Goal: Information Seeking & Learning: Learn about a topic

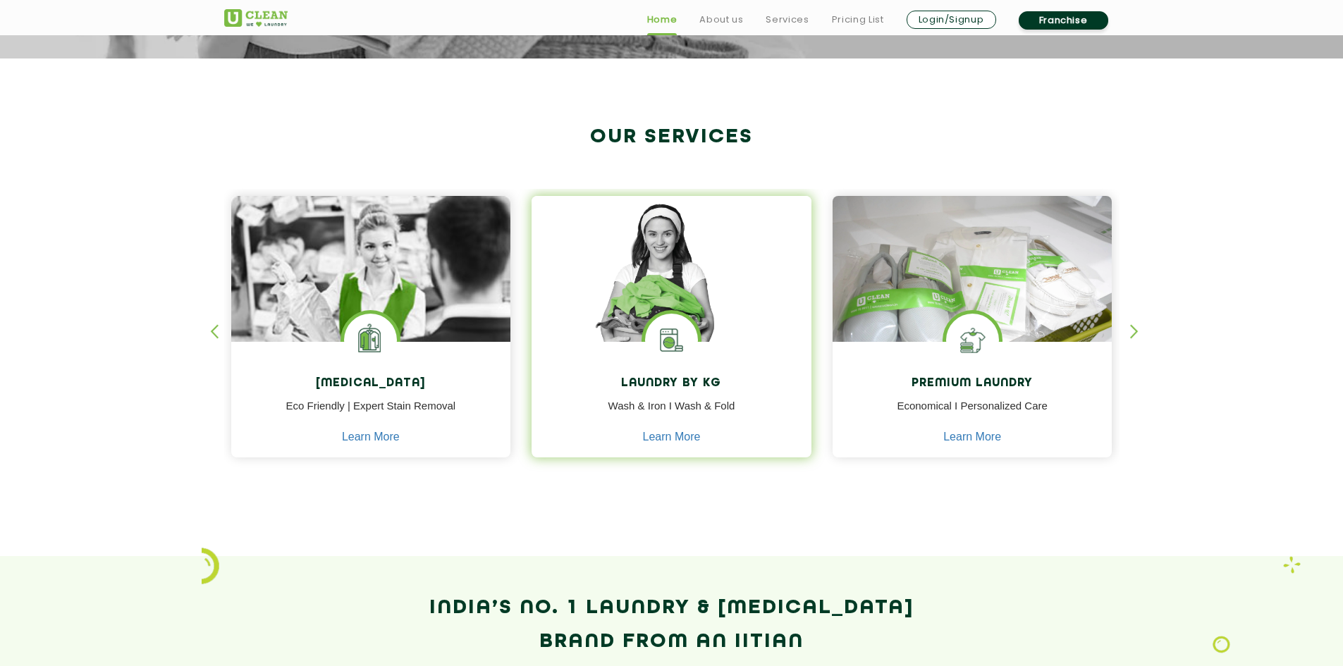
scroll to position [494, 0]
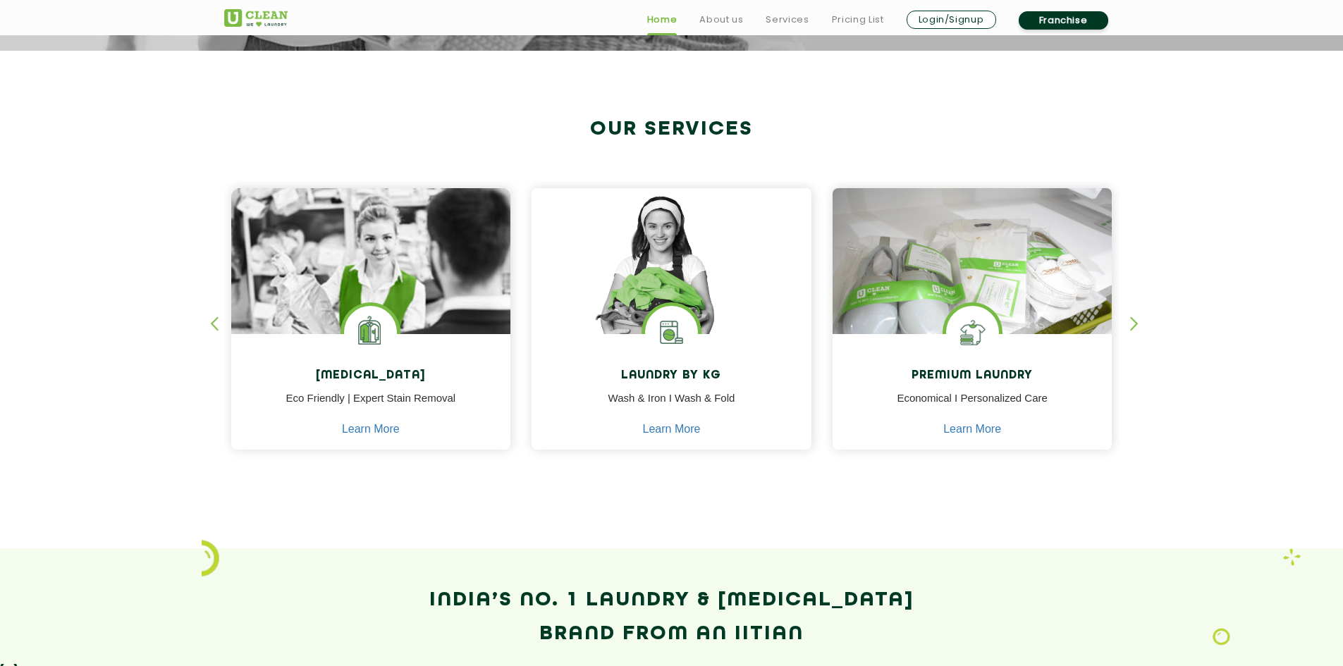
click at [1135, 322] on div "button" at bounding box center [1140, 336] width 21 height 39
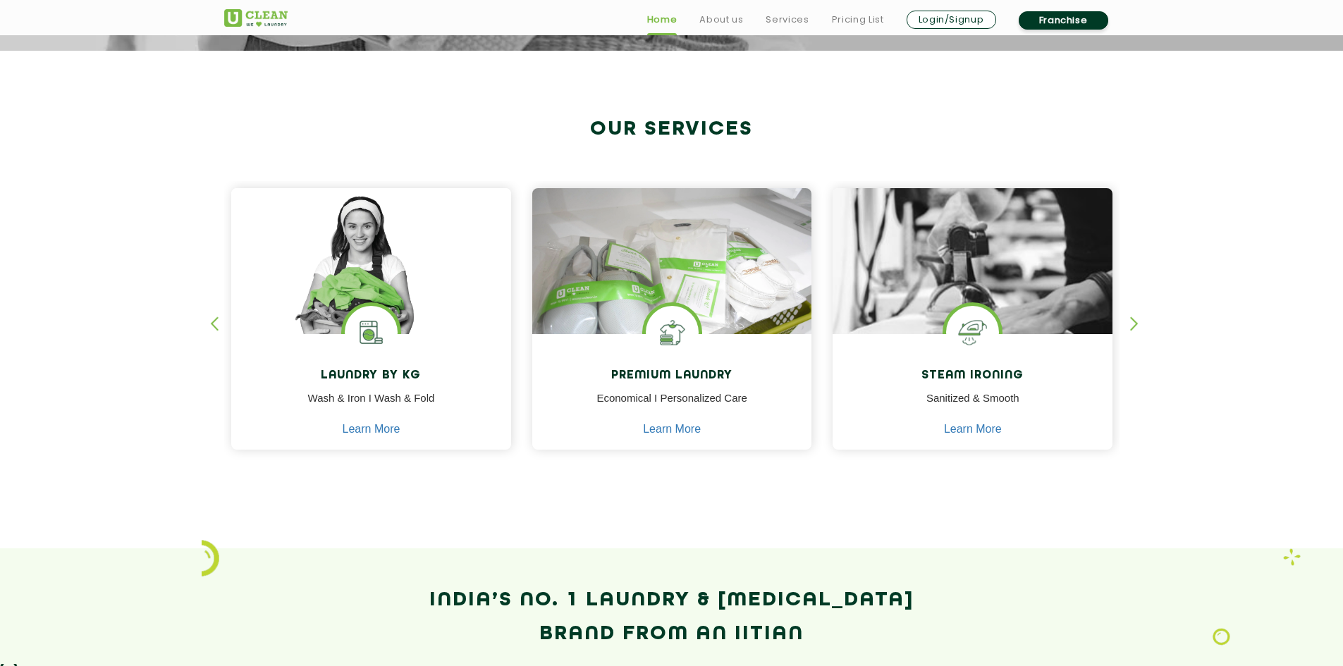
click at [1134, 322] on div "button" at bounding box center [1140, 336] width 21 height 39
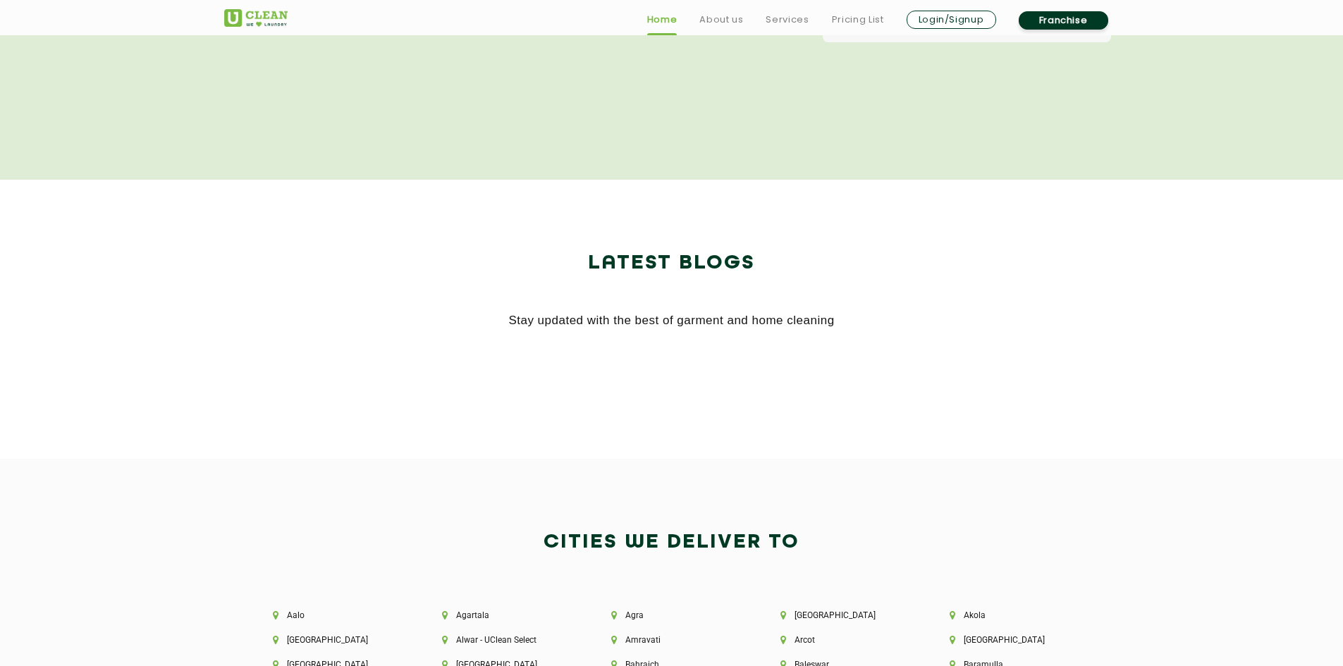
scroll to position [2679, 0]
drag, startPoint x: 536, startPoint y: 323, endPoint x: 871, endPoint y: 309, distance: 335.9
click at [862, 307] on div "Latest Blogs Stay updated with the best of garment and home cleaning" at bounding box center [671, 288] width 895 height 85
click at [866, 352] on div at bounding box center [672, 369] width 917 height 42
drag, startPoint x: 793, startPoint y: 348, endPoint x: 486, endPoint y: 351, distance: 307.4
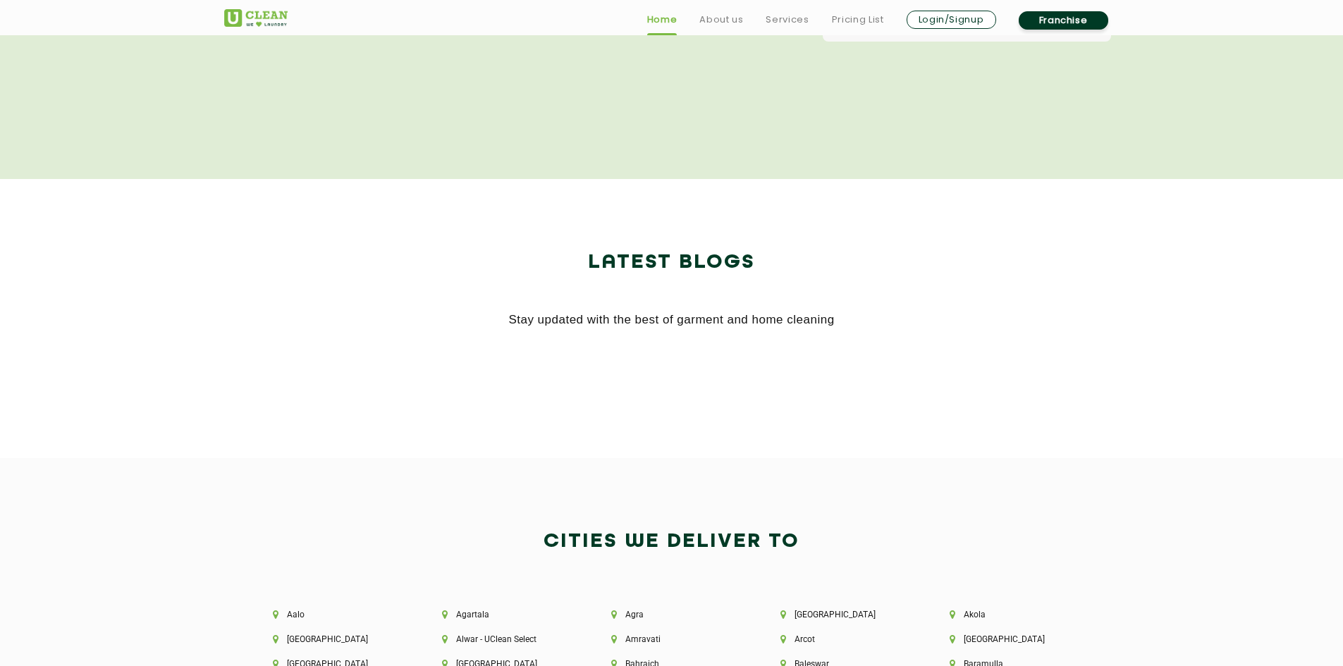
click at [491, 355] on div at bounding box center [672, 369] width 917 height 42
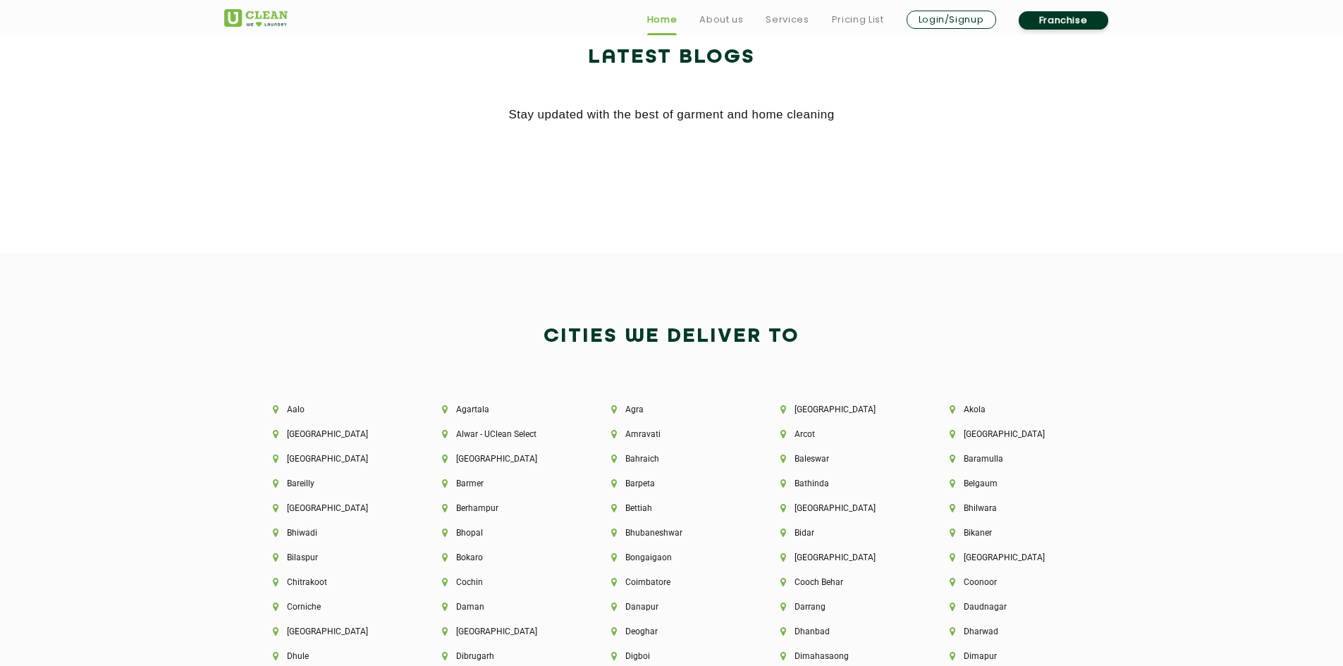
scroll to position [2961, 0]
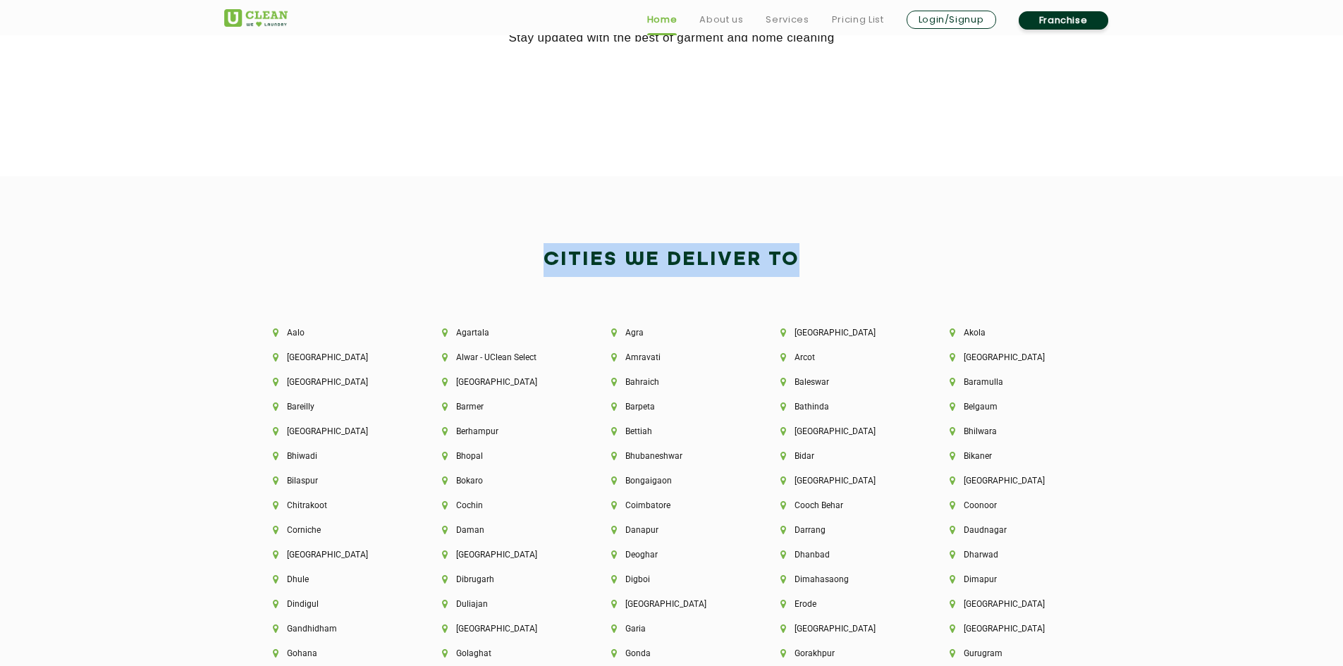
drag, startPoint x: 529, startPoint y: 264, endPoint x: 824, endPoint y: 271, distance: 294.8
click at [807, 271] on h2 "Cities We Deliver to" at bounding box center [671, 260] width 895 height 34
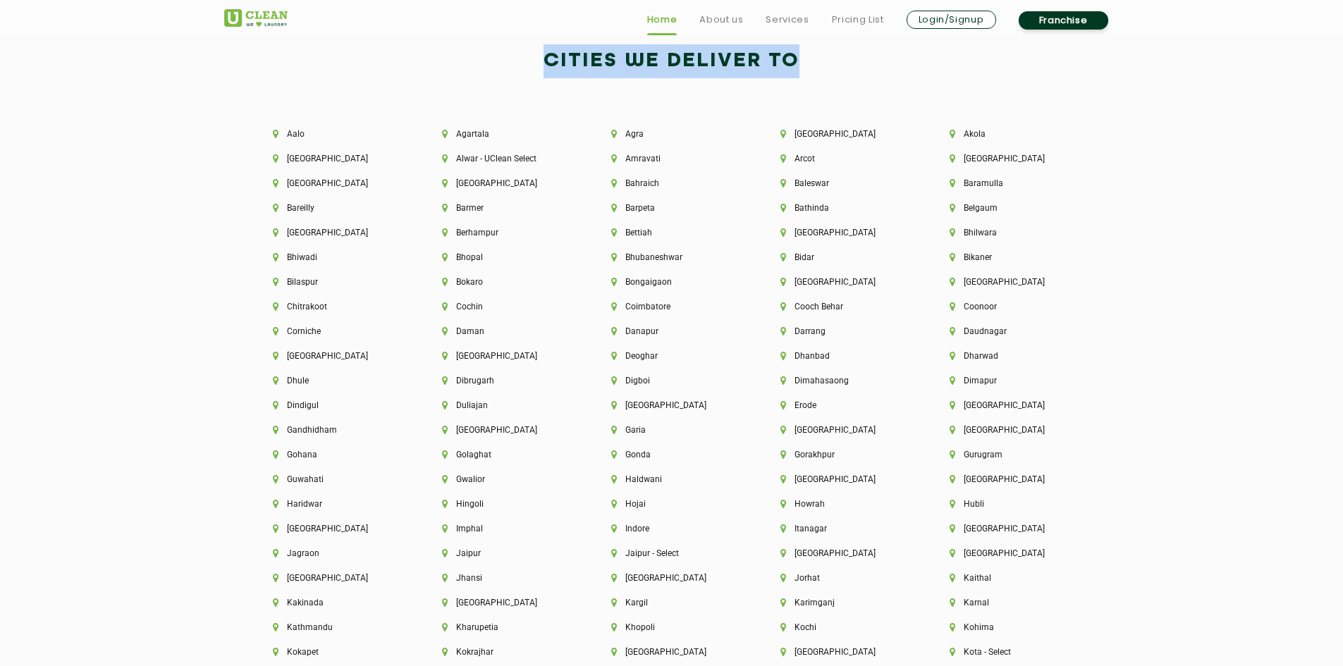
scroll to position [3173, 0]
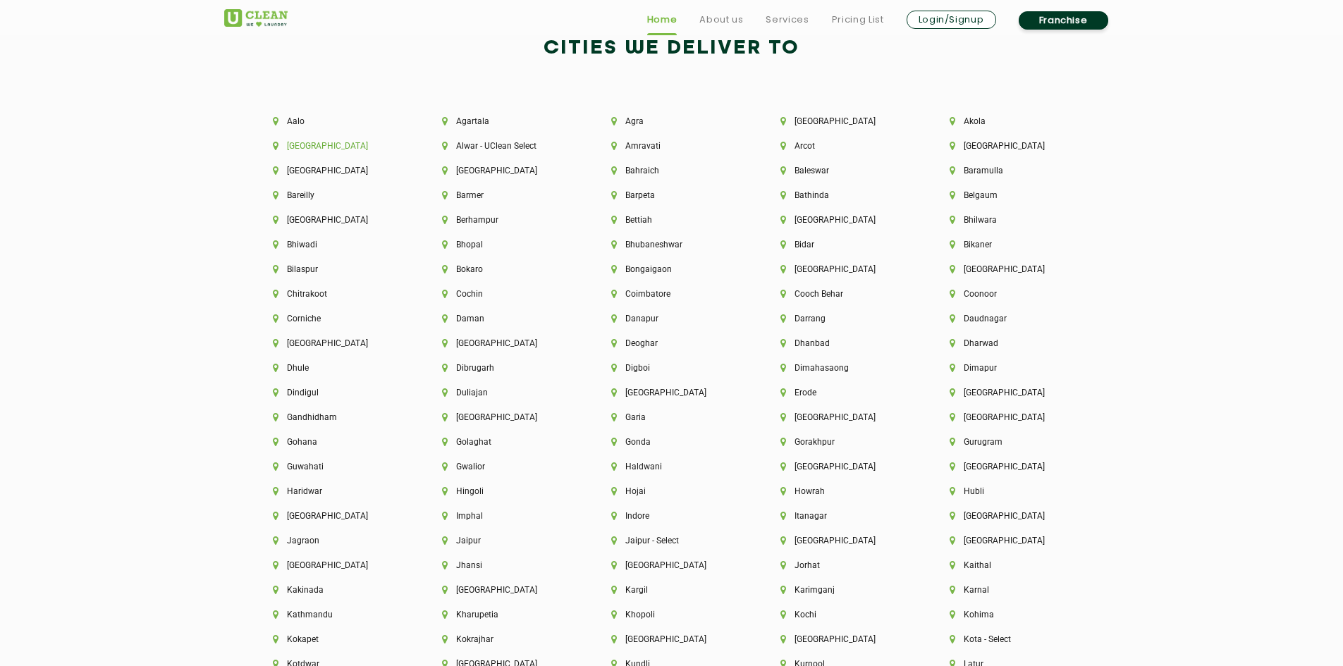
click at [302, 146] on li "[GEOGRAPHIC_DATA]" at bounding box center [333, 146] width 121 height 10
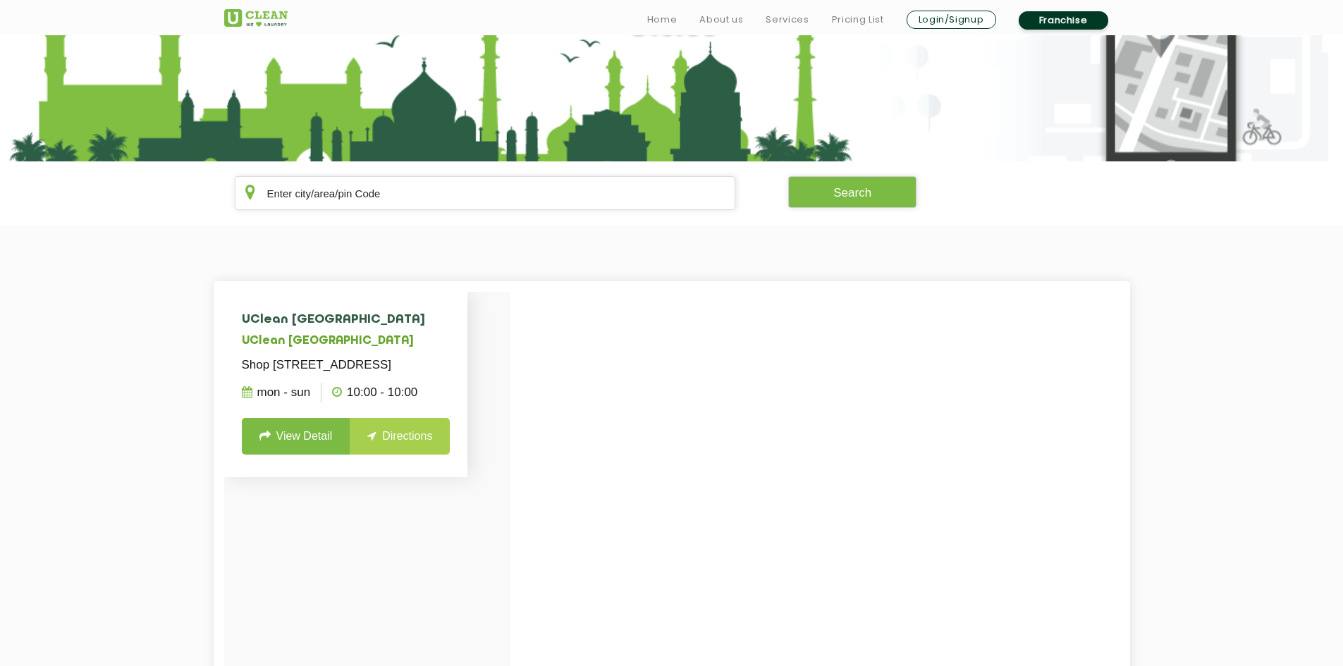
scroll to position [212, 0]
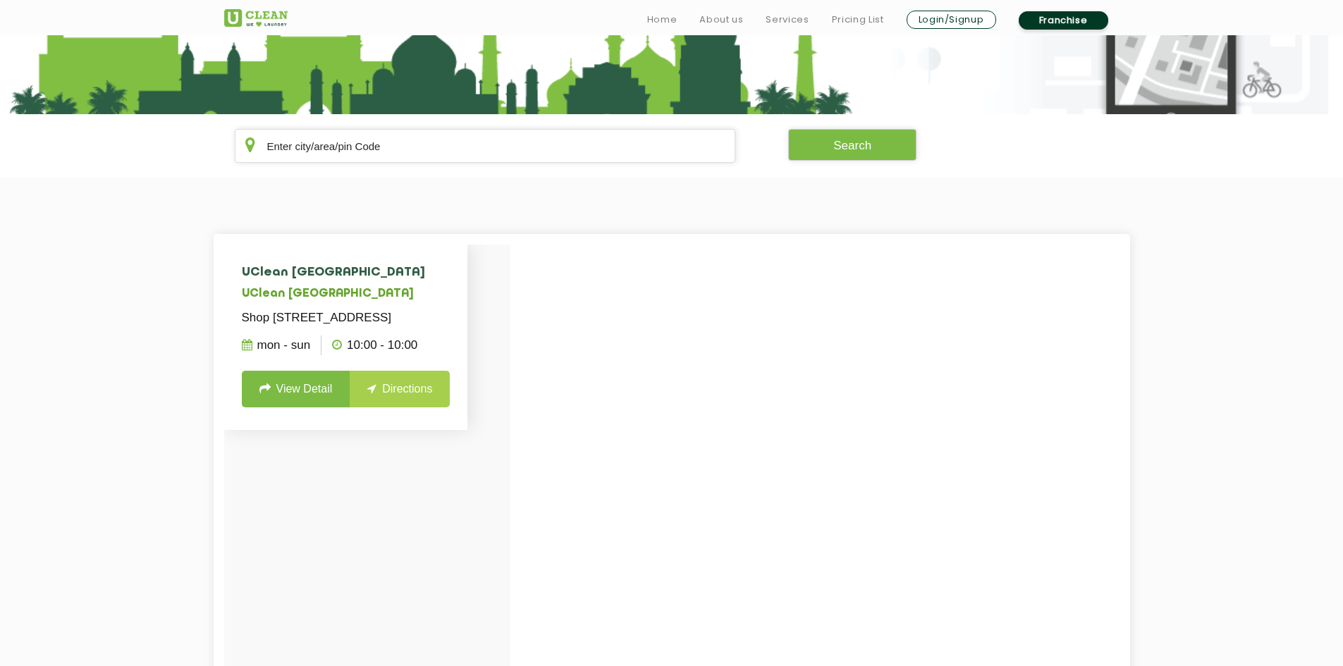
click at [312, 407] on link "View Detail" at bounding box center [296, 389] width 109 height 37
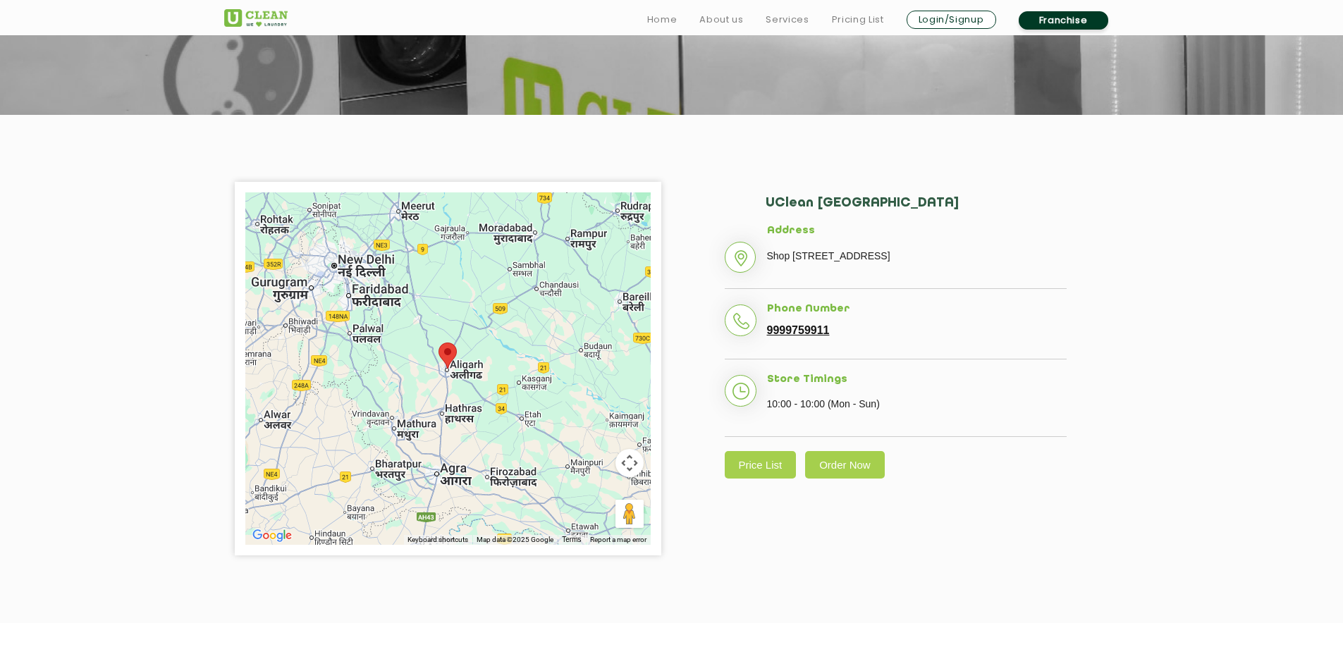
scroll to position [212, 0]
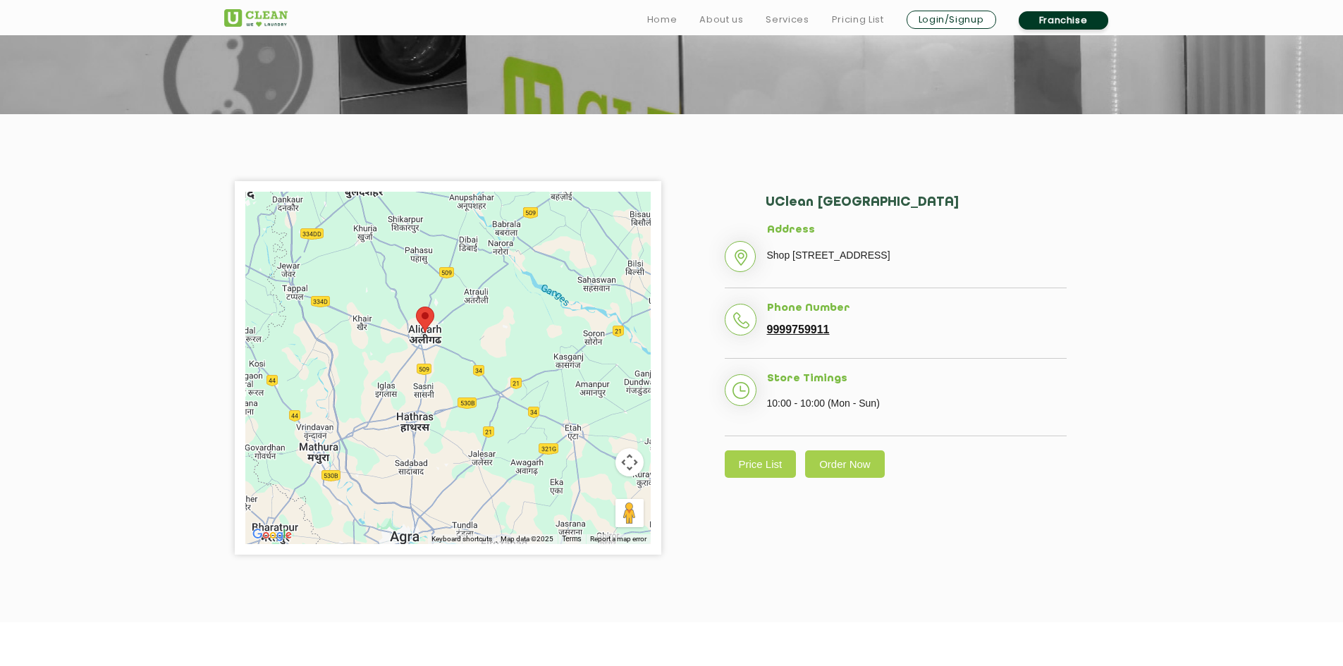
drag, startPoint x: 553, startPoint y: 321, endPoint x: 614, endPoint y: 500, distance: 188.4
click at [601, 479] on div at bounding box center [447, 368] width 405 height 353
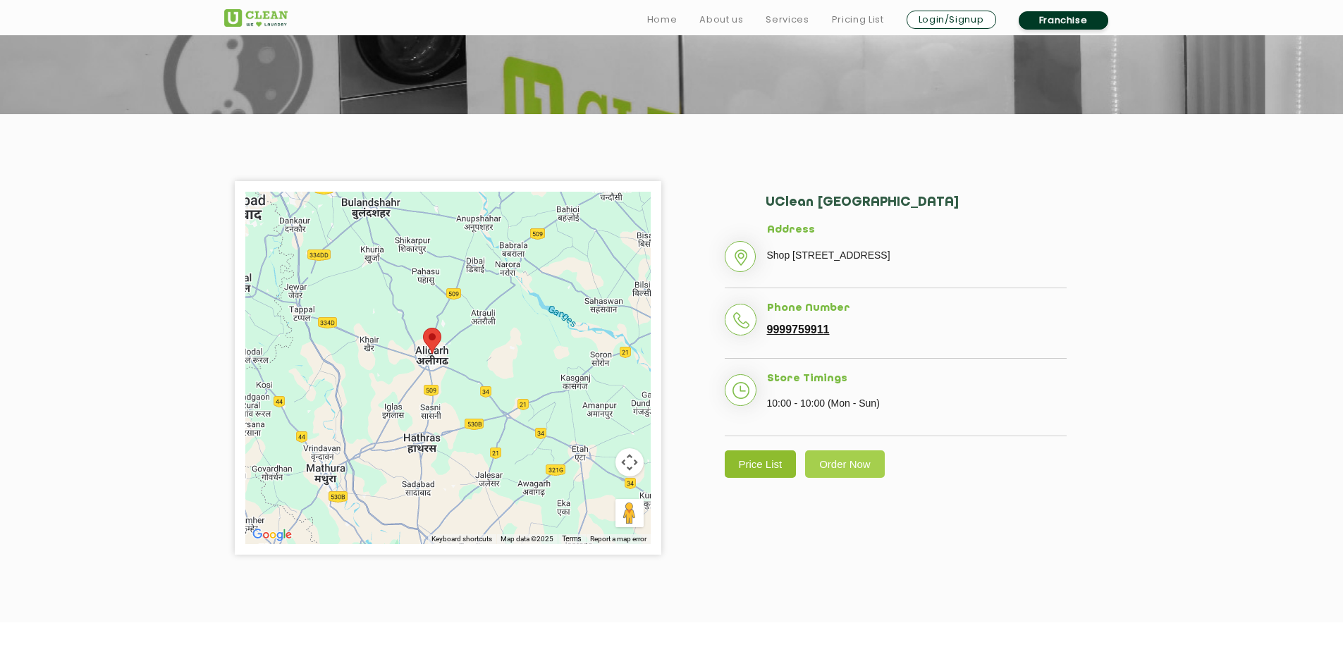
click at [766, 478] on link "Price List" at bounding box center [761, 464] width 72 height 27
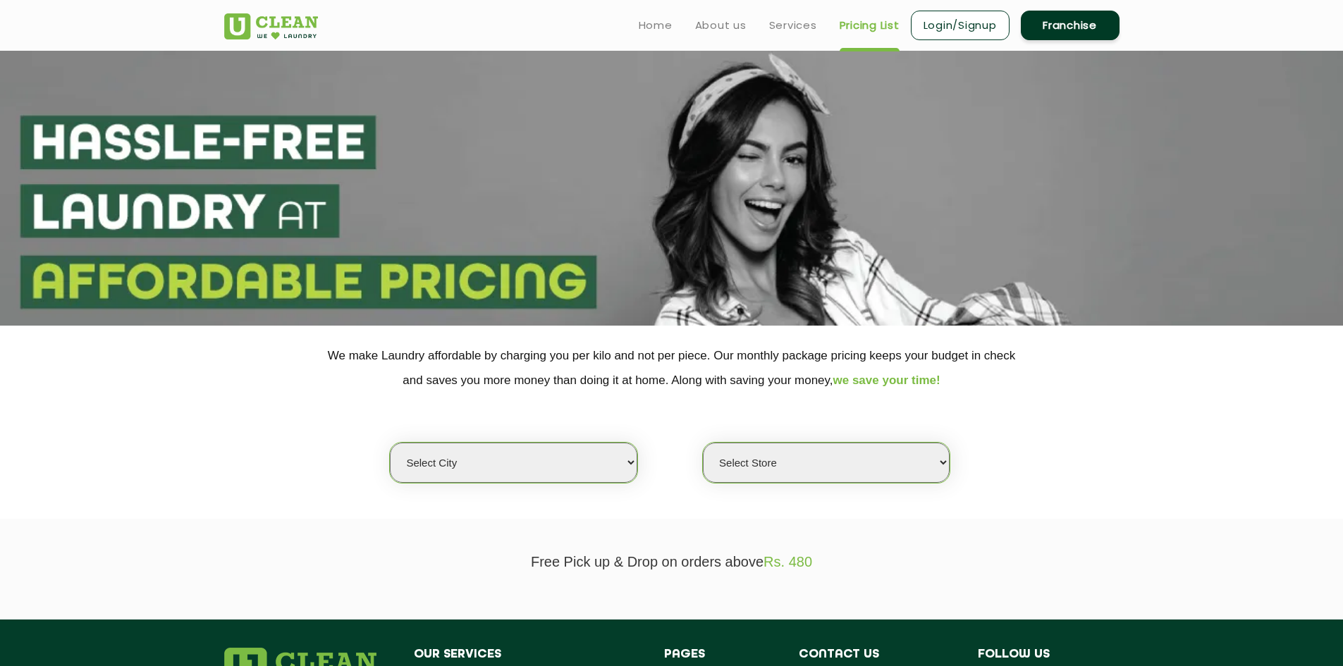
click at [588, 455] on select "Select city [GEOGRAPHIC_DATA] [GEOGRAPHIC_DATA] [GEOGRAPHIC_DATA] [GEOGRAPHIC_D…" at bounding box center [513, 463] width 247 height 40
select select "192"
click at [390, 443] on select "Select city [GEOGRAPHIC_DATA] [GEOGRAPHIC_DATA] [GEOGRAPHIC_DATA] [GEOGRAPHIC_D…" at bounding box center [513, 463] width 247 height 40
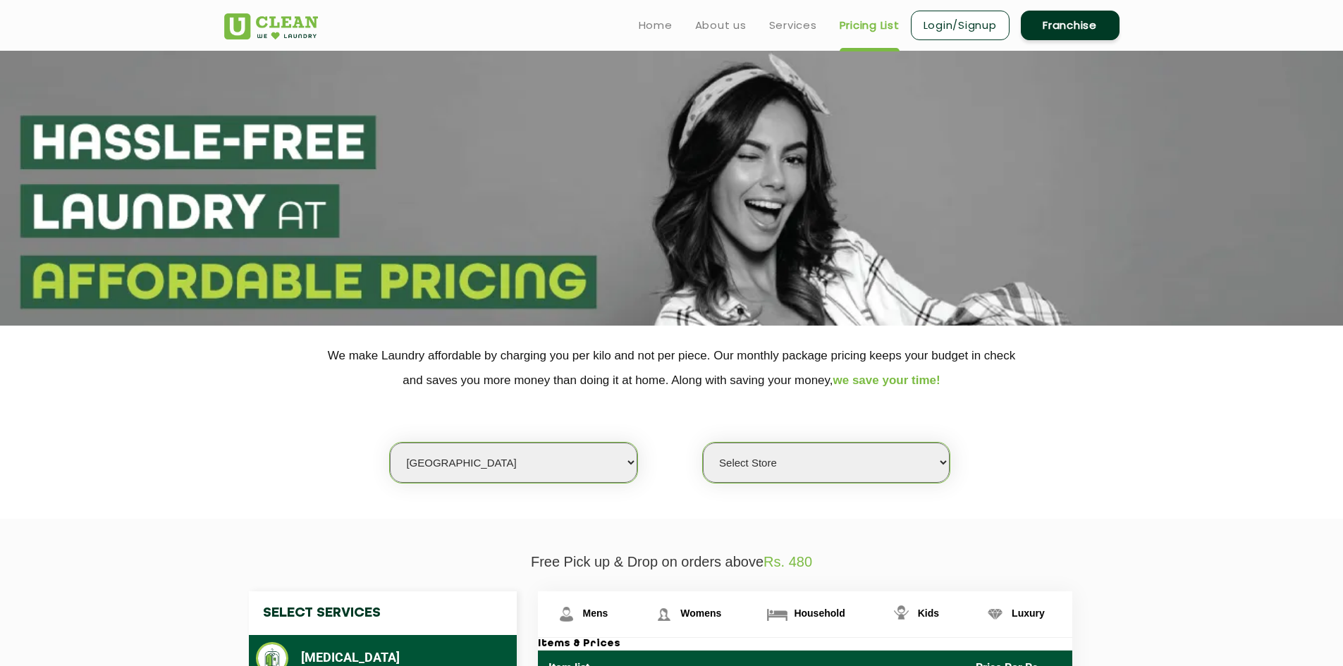
click at [788, 460] on select "Select Store [GEOGRAPHIC_DATA]" at bounding box center [826, 463] width 247 height 40
select select "566"
click at [703, 443] on select "Select Store [GEOGRAPHIC_DATA]" at bounding box center [826, 463] width 247 height 40
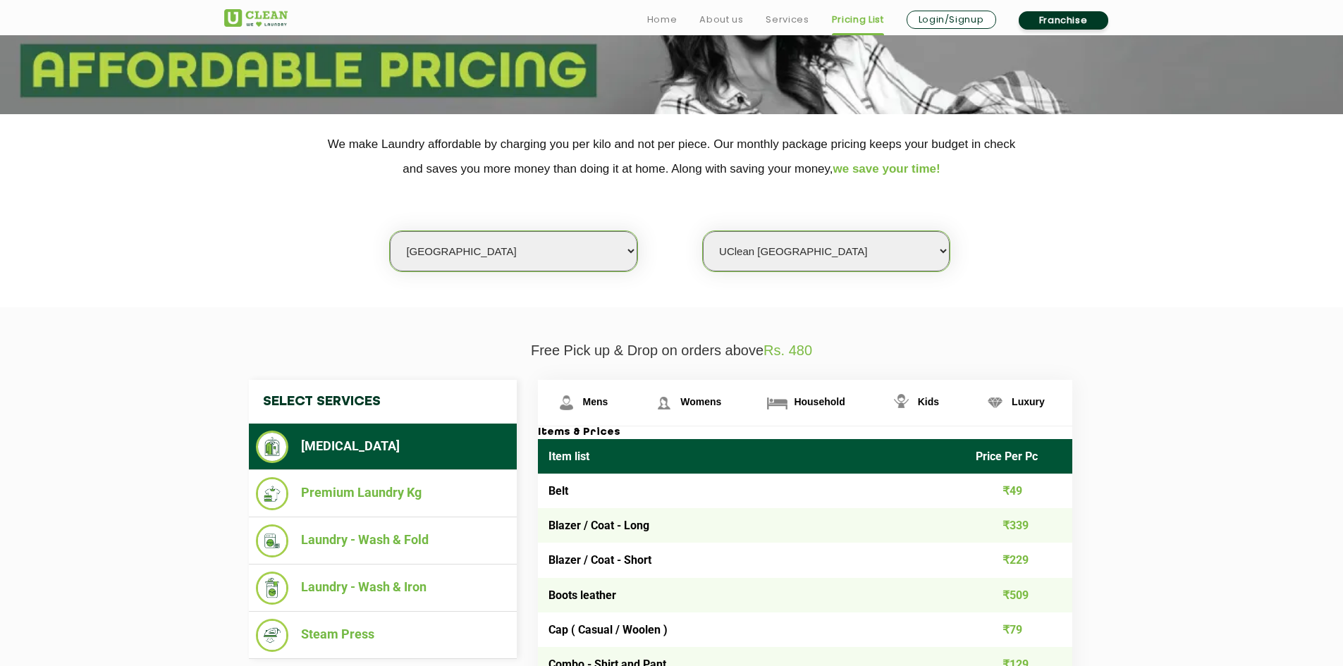
scroll to position [282, 0]
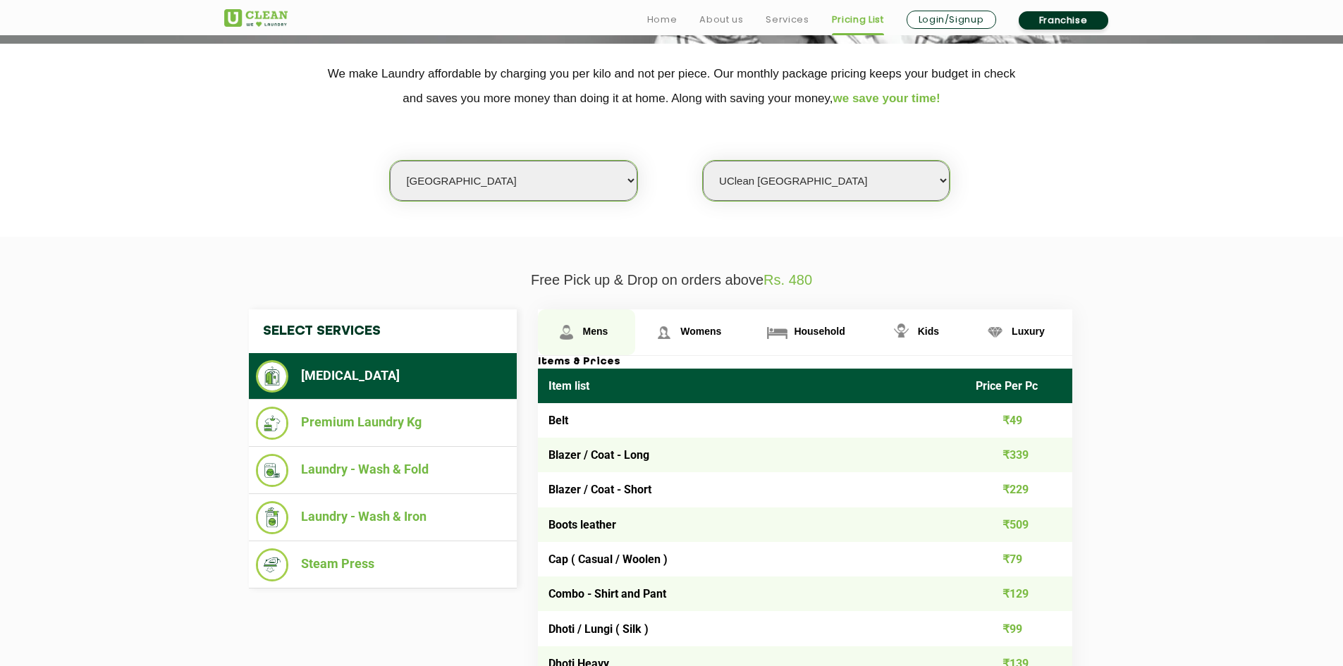
click at [592, 332] on span "Mens" at bounding box center [595, 331] width 25 height 11
click at [717, 328] on span "Womens" at bounding box center [700, 331] width 41 height 11
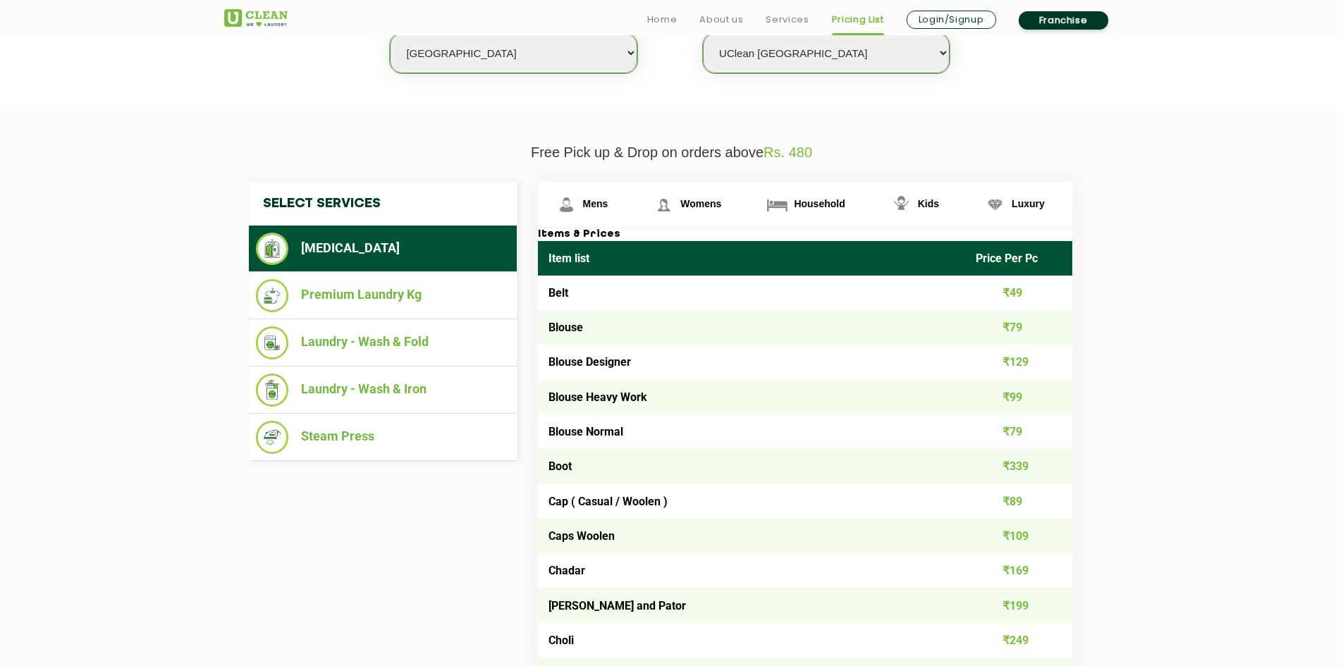
scroll to position [423, 0]
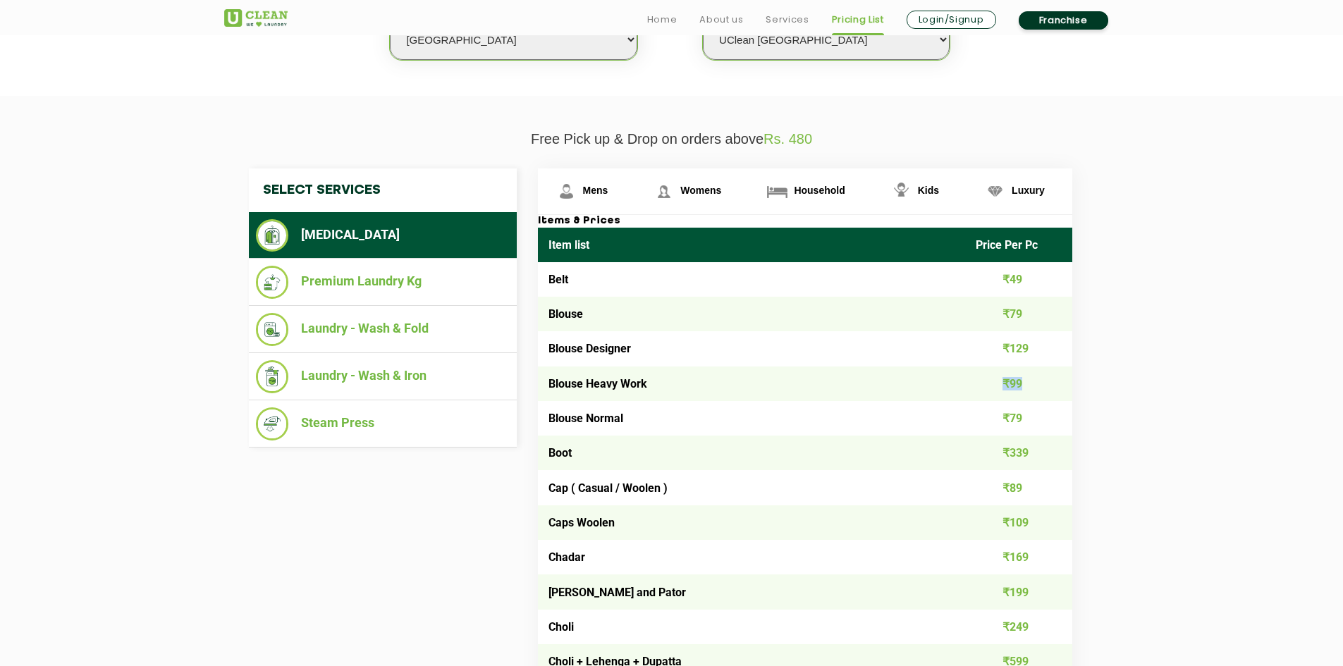
drag, startPoint x: 1003, startPoint y: 381, endPoint x: 1038, endPoint y: 381, distance: 36.0
click at [1038, 381] on td "₹99" at bounding box center [1018, 384] width 107 height 35
click at [588, 188] on span "Mens" at bounding box center [595, 190] width 25 height 11
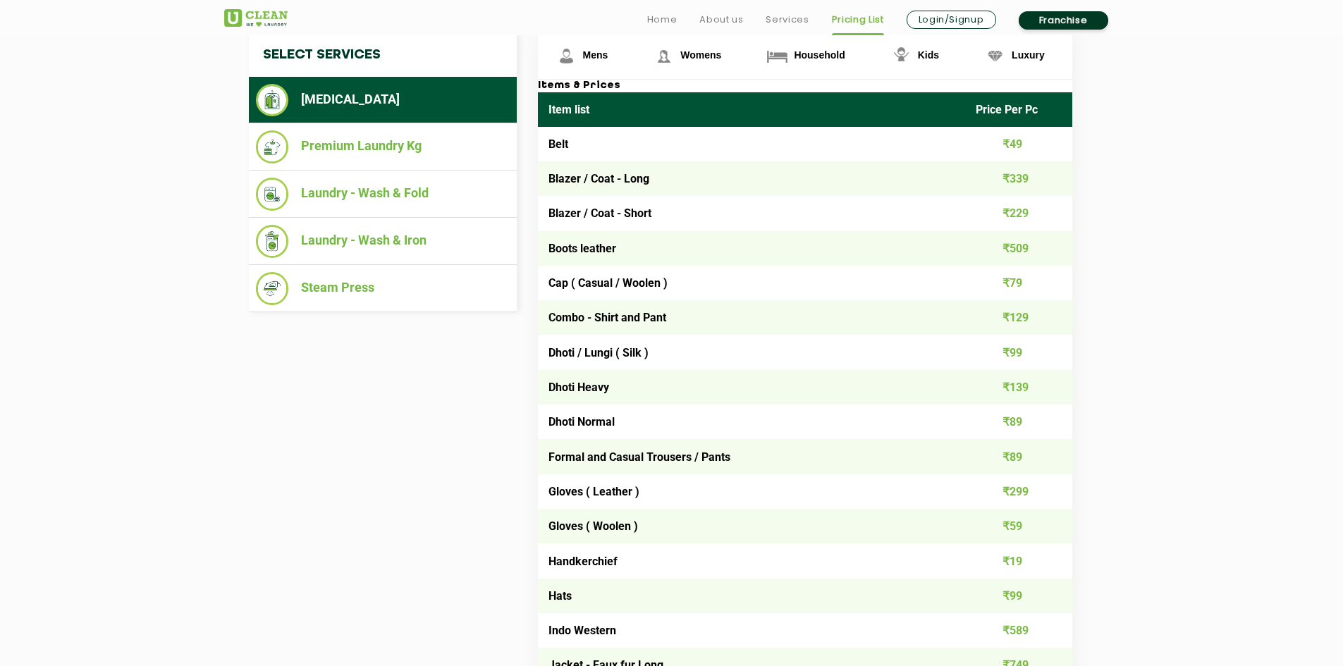
scroll to position [564, 0]
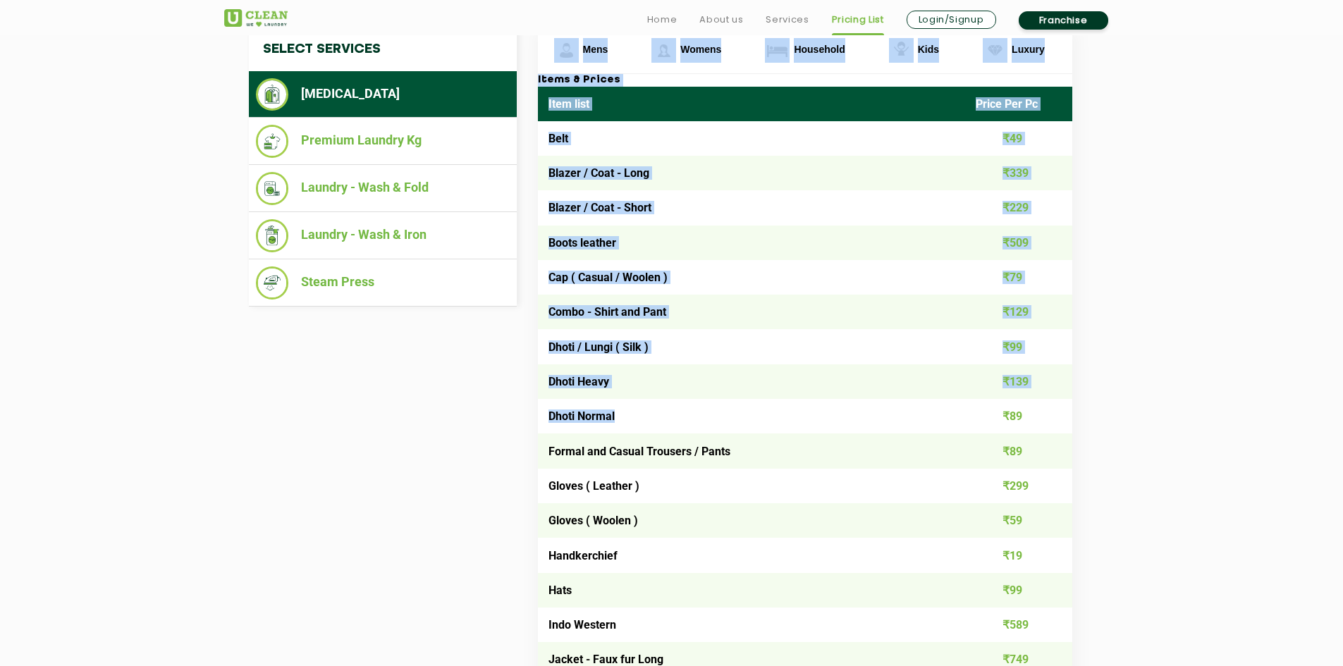
drag, startPoint x: 615, startPoint y: 419, endPoint x: 534, endPoint y: 417, distance: 81.8
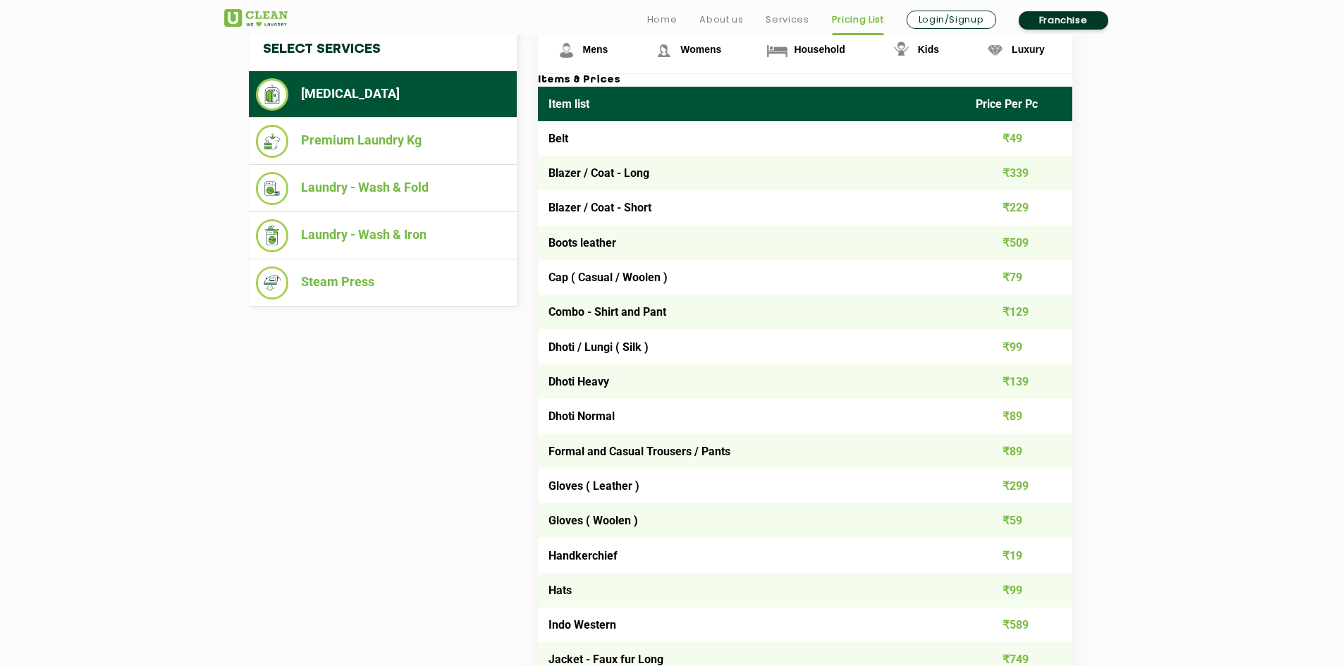
click at [581, 459] on td "Formal and Casual Trousers / Pants" at bounding box center [752, 451] width 428 height 35
drag, startPoint x: 551, startPoint y: 488, endPoint x: 627, endPoint y: 482, distance: 76.3
click at [627, 482] on td "Gloves ( Leather )" at bounding box center [752, 486] width 428 height 35
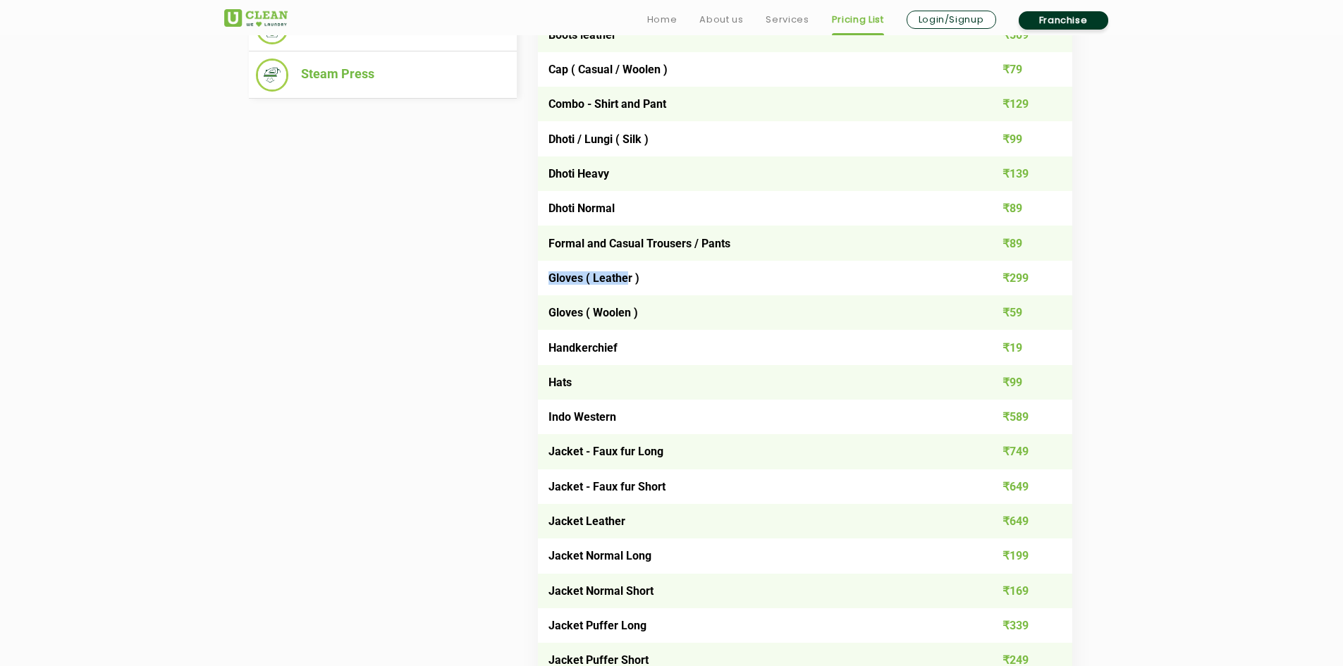
scroll to position [776, 0]
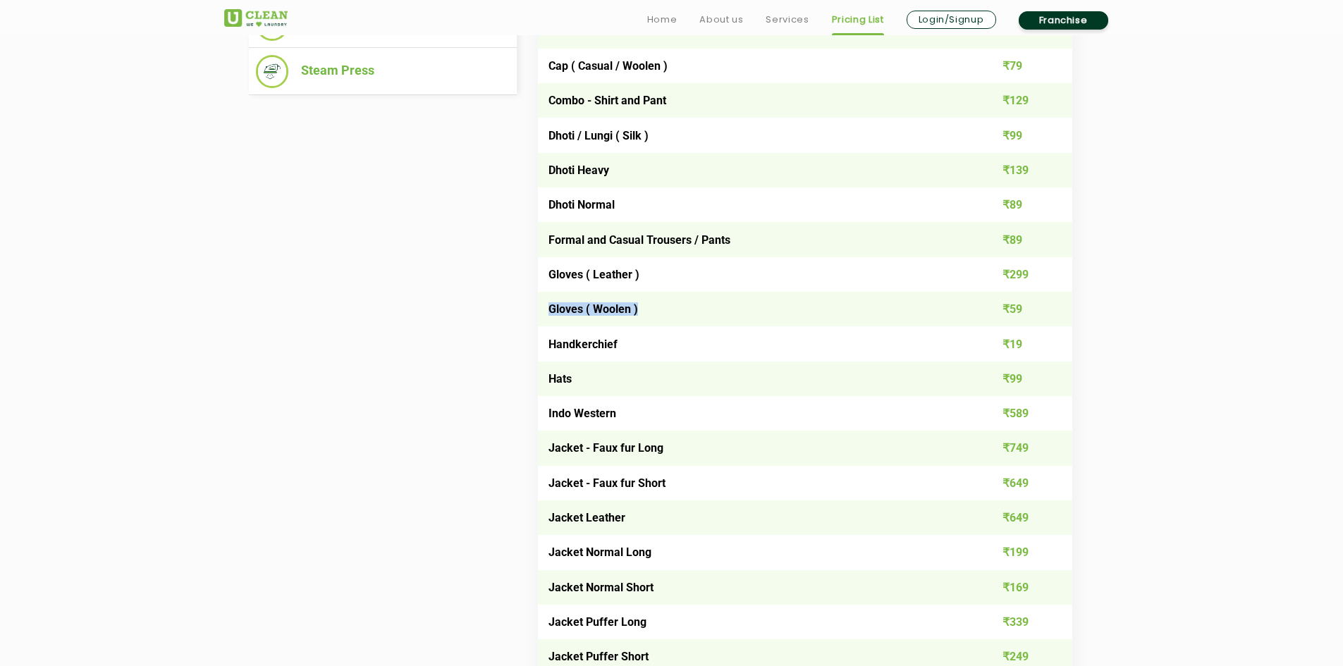
drag, startPoint x: 552, startPoint y: 307, endPoint x: 651, endPoint y: 310, distance: 99.4
click at [642, 305] on td "Gloves ( Woolen )" at bounding box center [752, 309] width 428 height 35
click at [645, 346] on td "Handkerchief" at bounding box center [752, 343] width 428 height 35
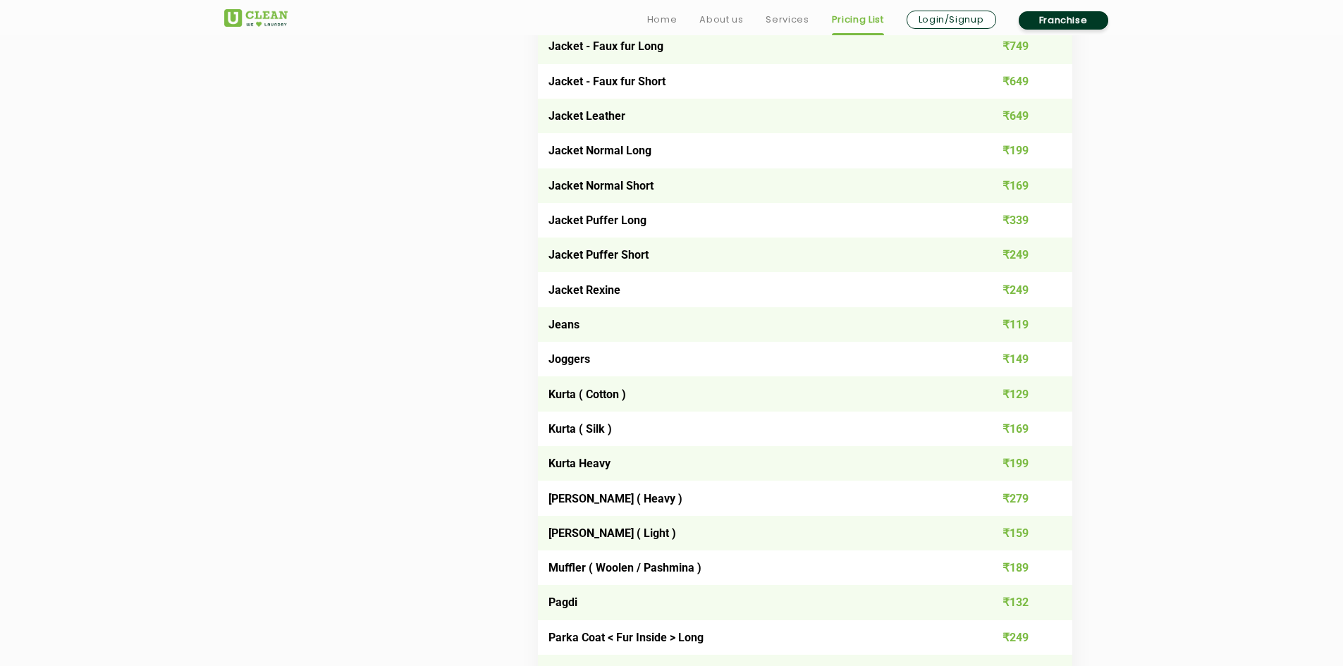
scroll to position [1199, 0]
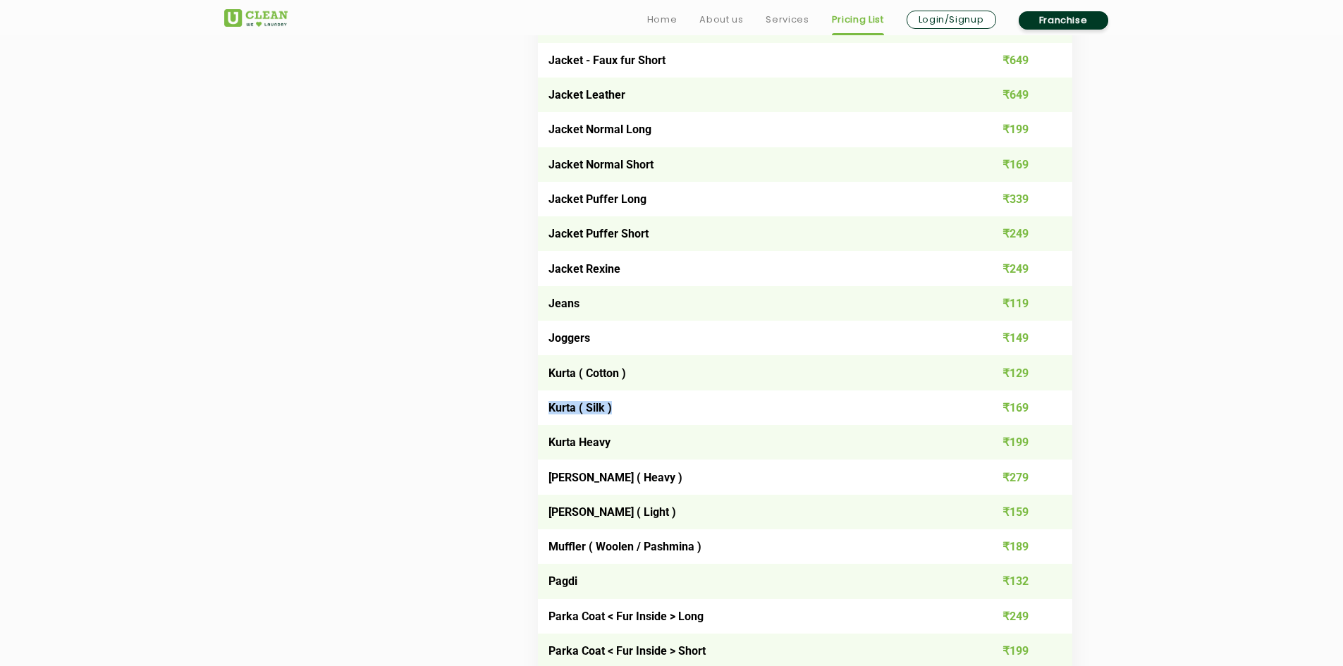
drag, startPoint x: 549, startPoint y: 407, endPoint x: 615, endPoint y: 408, distance: 65.6
click at [615, 408] on td "Kurta ( Silk )" at bounding box center [752, 408] width 428 height 35
drag, startPoint x: 544, startPoint y: 369, endPoint x: 702, endPoint y: 368, distance: 157.9
click at [675, 362] on td "Kurta ( Cotton )" at bounding box center [752, 372] width 428 height 35
drag, startPoint x: 626, startPoint y: 515, endPoint x: 673, endPoint y: 514, distance: 47.2
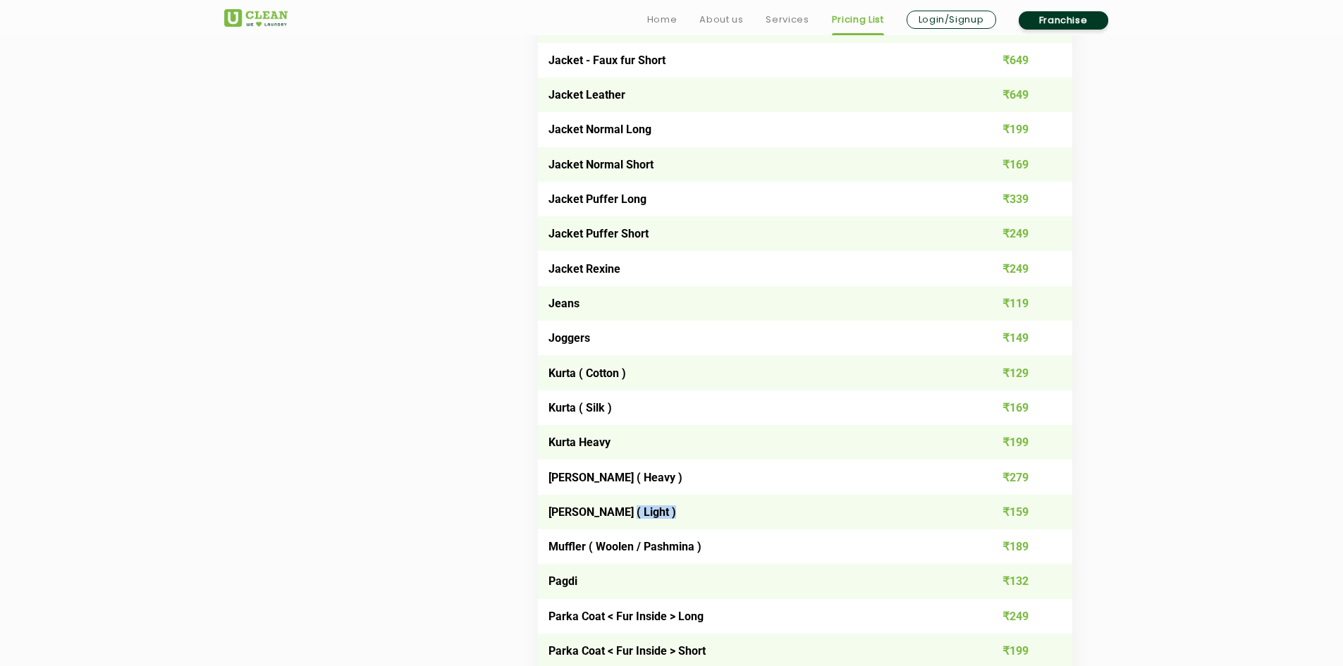
click at [673, 514] on td "[PERSON_NAME] ( Light )" at bounding box center [752, 512] width 428 height 35
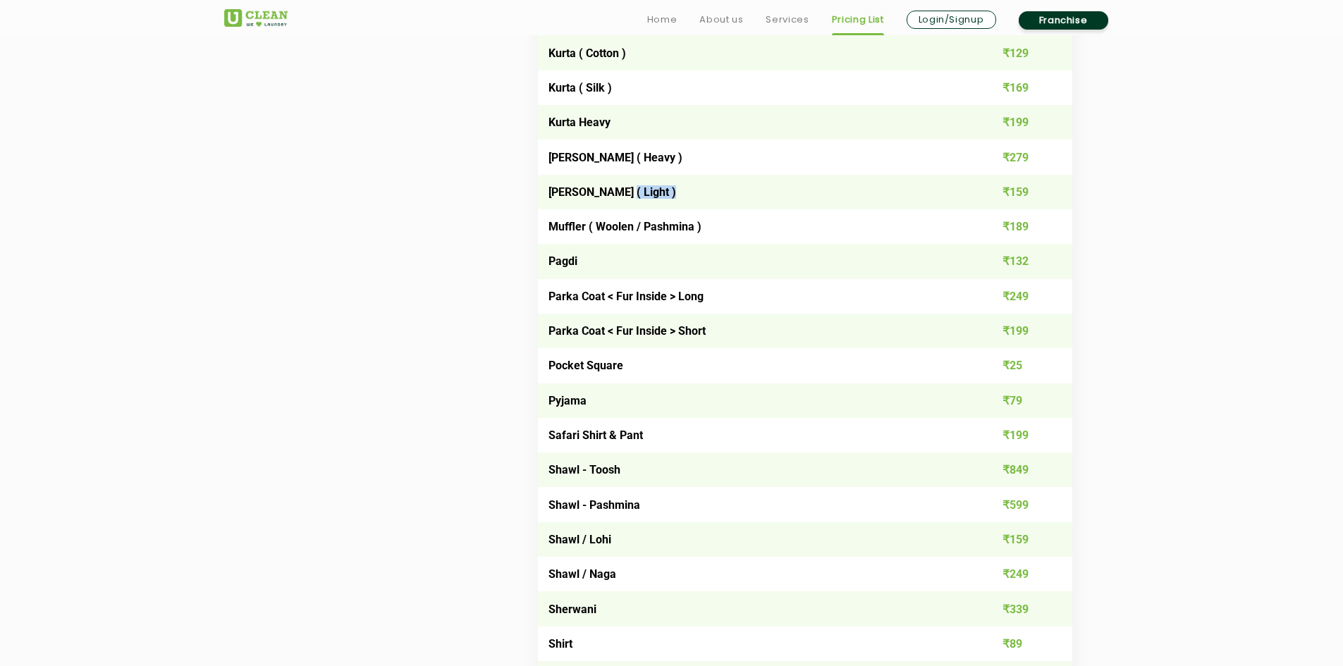
scroll to position [1551, 0]
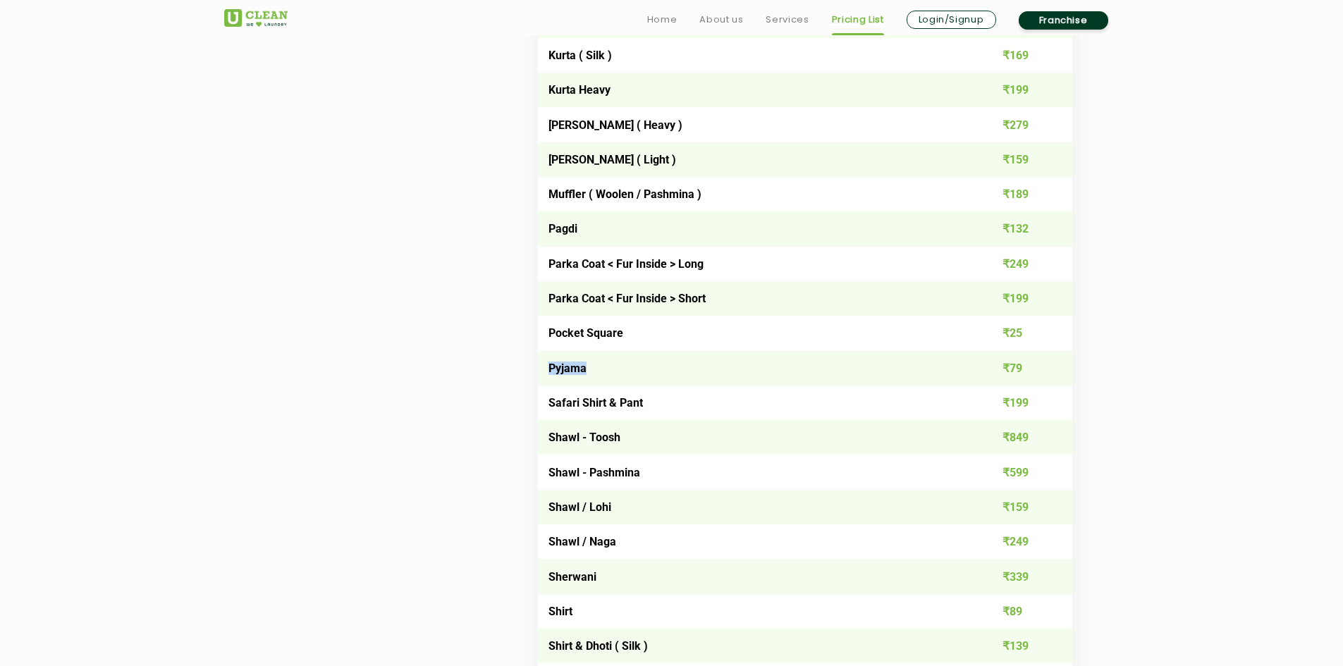
drag, startPoint x: 549, startPoint y: 363, endPoint x: 606, endPoint y: 371, distance: 57.6
click at [606, 371] on td "Pyjama" at bounding box center [752, 368] width 428 height 35
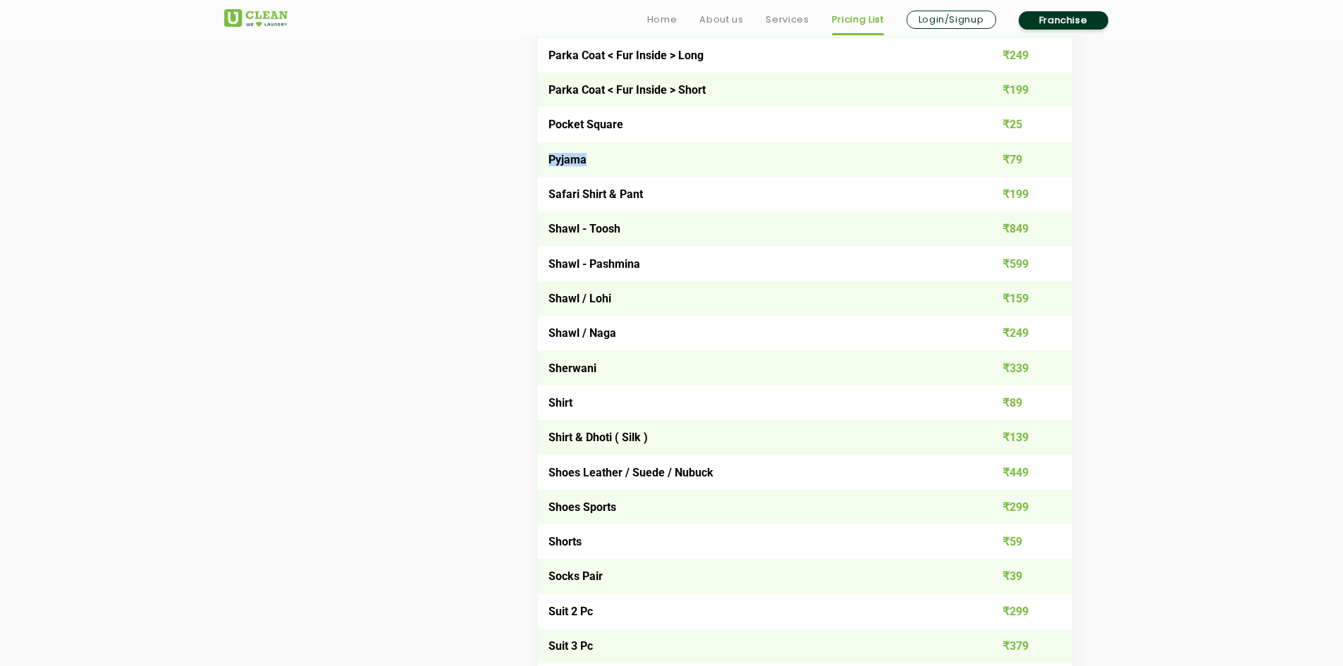
scroll to position [1763, 0]
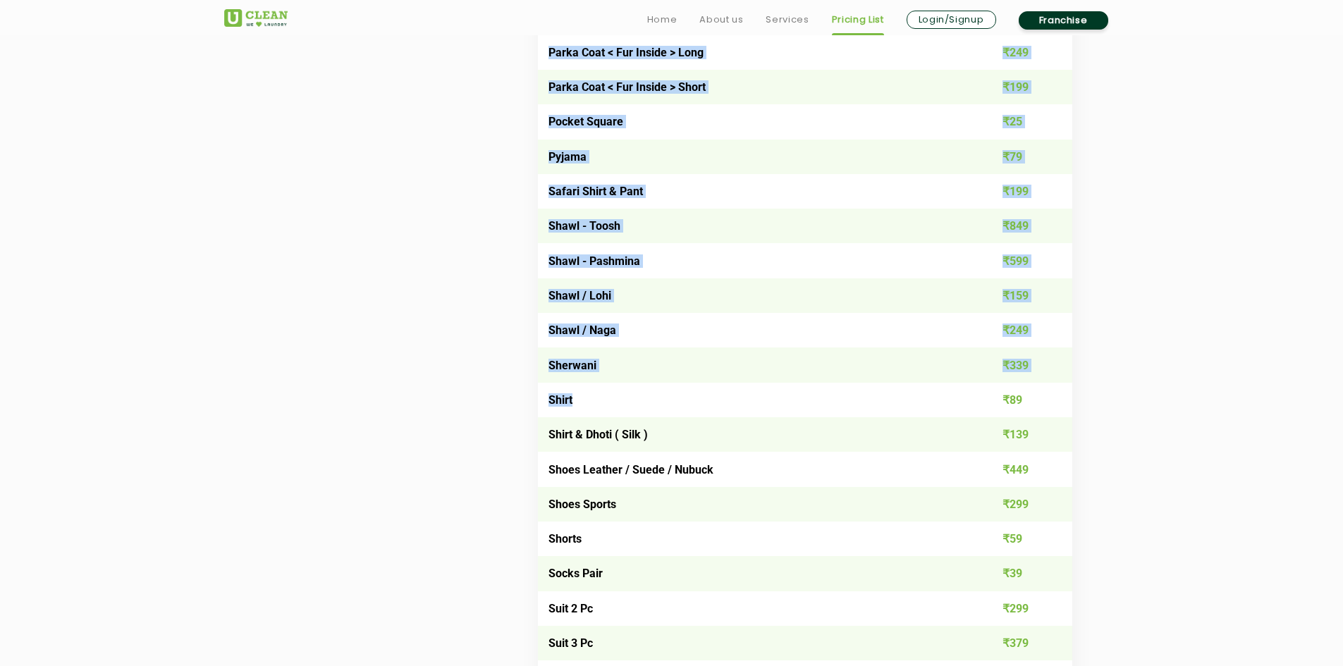
drag, startPoint x: 556, startPoint y: 398, endPoint x: 534, endPoint y: 398, distance: 22.6
click at [534, 398] on div "Mens Womens Household Kids Luxury Items & Prices Item list Price Per Pc Belt ₹4…" at bounding box center [816, 116] width 578 height 2574
click at [582, 398] on td "Shirt" at bounding box center [752, 400] width 428 height 35
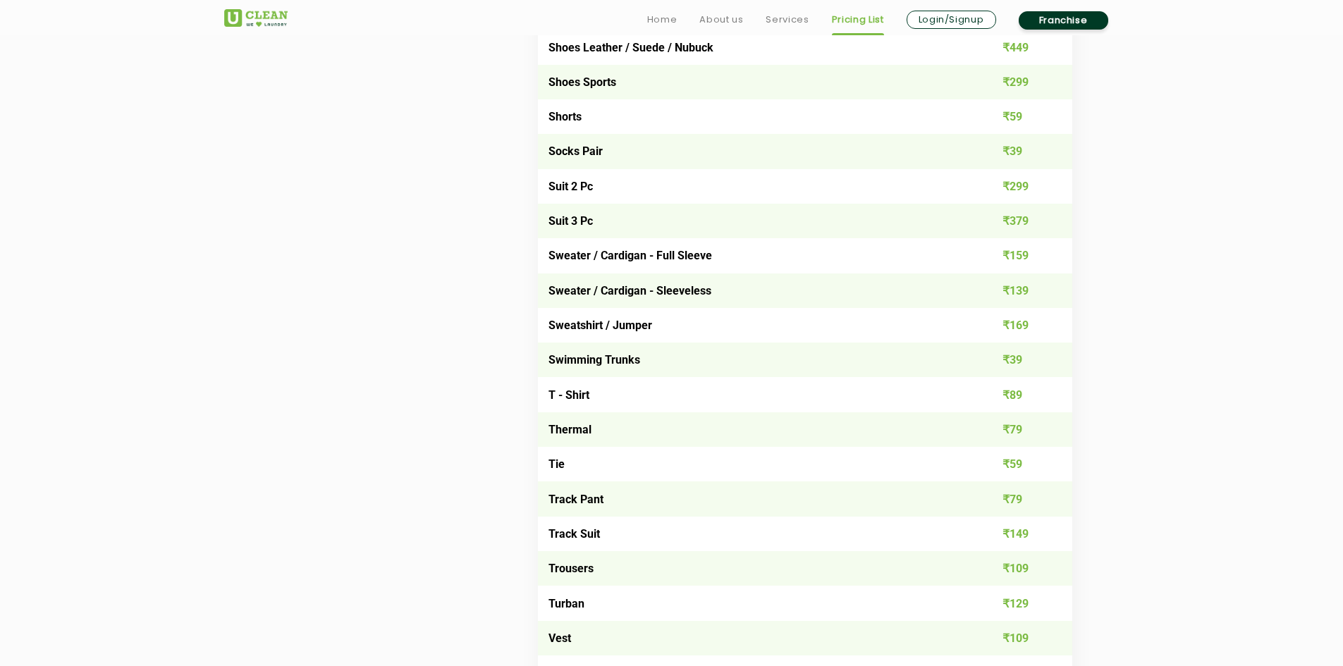
scroll to position [2186, 0]
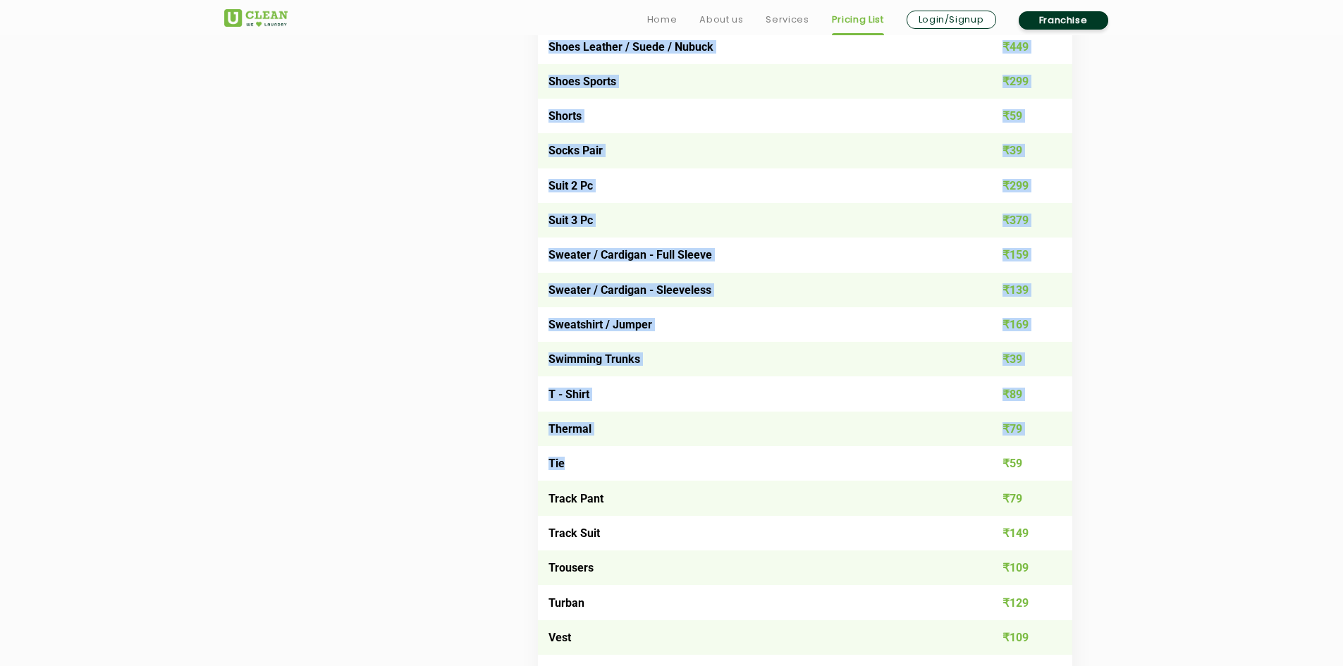
drag, startPoint x: 570, startPoint y: 465, endPoint x: 529, endPoint y: 476, distance: 43.1
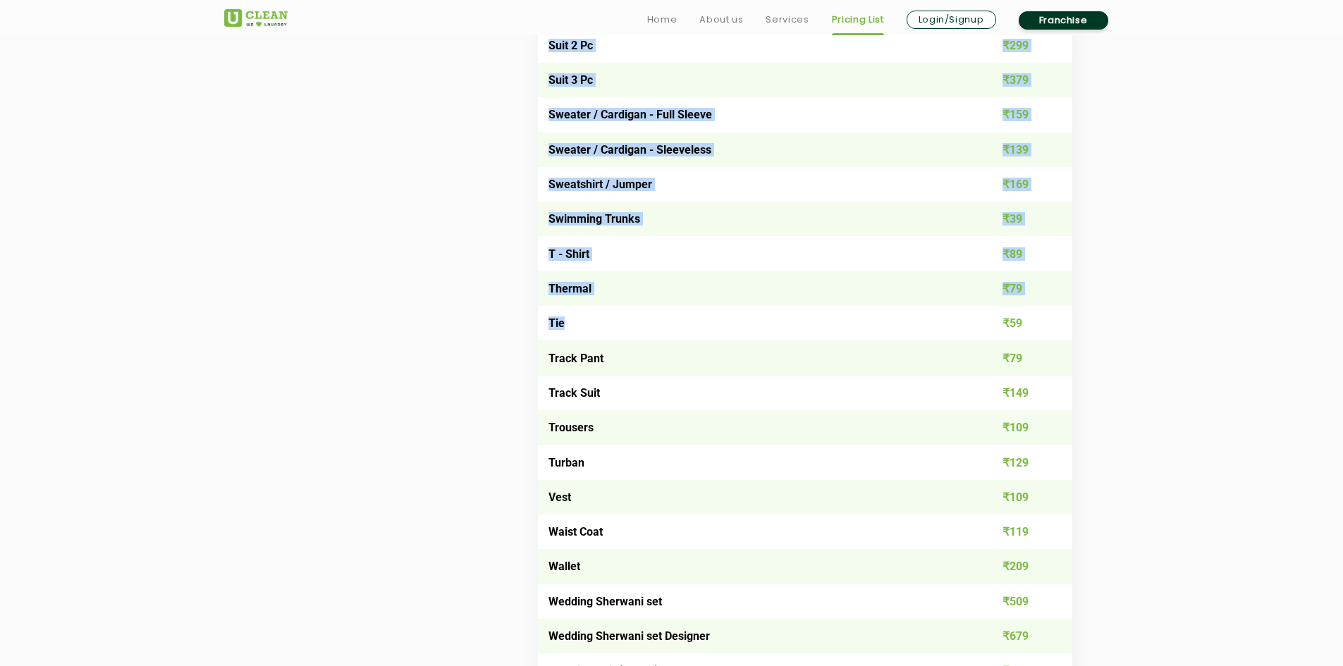
scroll to position [2327, 0]
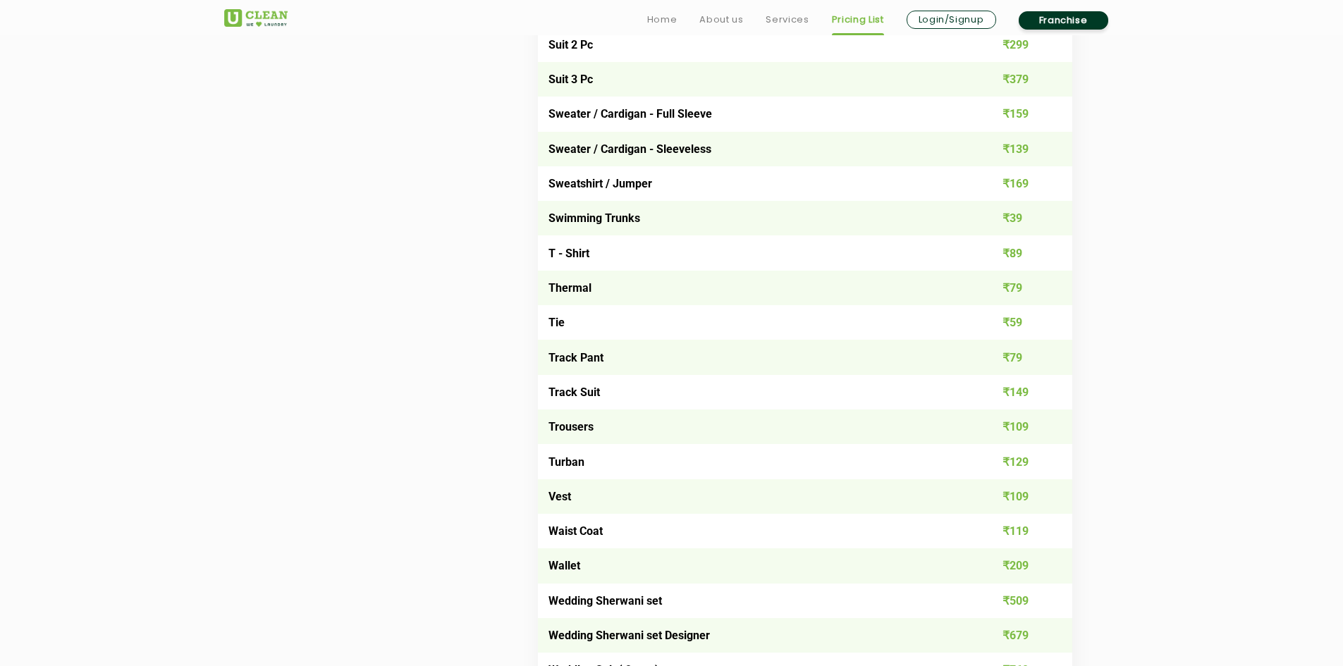
click at [796, 367] on td "Track Pant" at bounding box center [752, 357] width 428 height 35
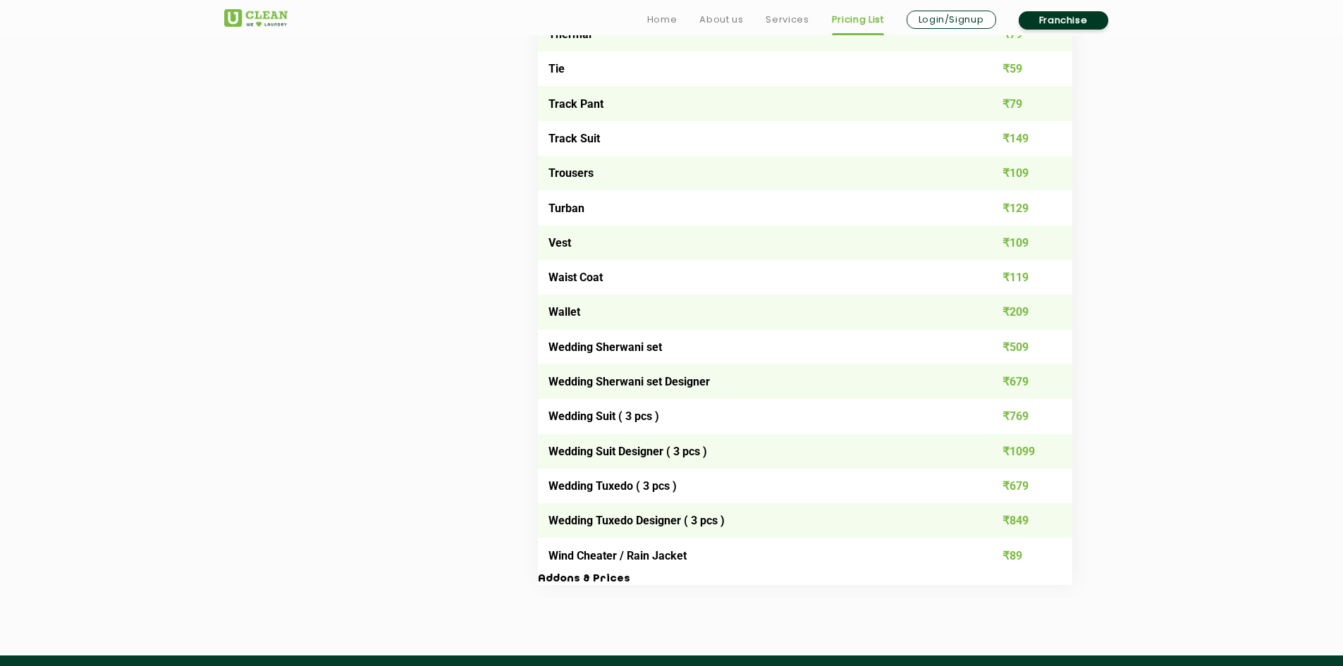
scroll to position [2609, 0]
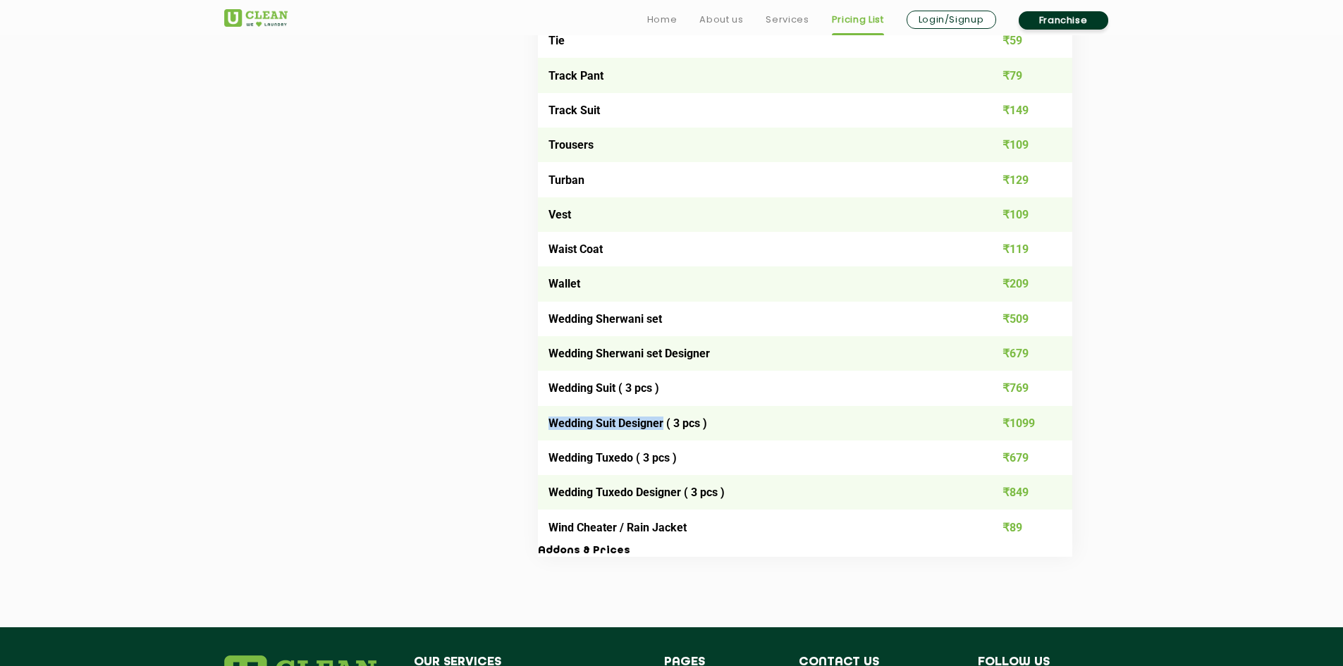
drag, startPoint x: 663, startPoint y: 423, endPoint x: 543, endPoint y: 427, distance: 120.6
click at [543, 427] on td "Wedding Suit Designer ( 3 pcs )" at bounding box center [752, 423] width 428 height 35
drag, startPoint x: 594, startPoint y: 460, endPoint x: 645, endPoint y: 458, distance: 51.5
click at [645, 458] on td "Wedding Tuxedo ( 3 pcs )" at bounding box center [752, 458] width 428 height 35
drag, startPoint x: 596, startPoint y: 495, endPoint x: 694, endPoint y: 492, distance: 98.7
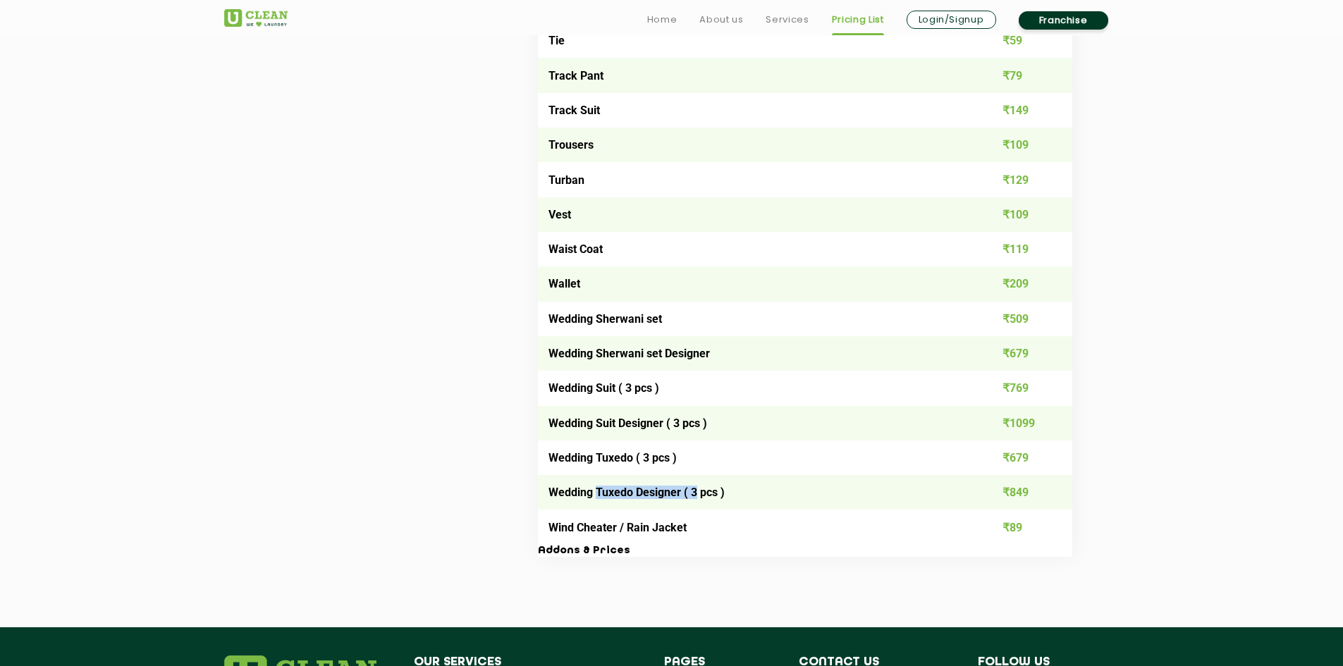
click at [694, 492] on td "Wedding Tuxedo Designer ( 3 pcs )" at bounding box center [752, 492] width 428 height 35
drag, startPoint x: 587, startPoint y: 529, endPoint x: 616, endPoint y: 527, distance: 28.9
click at [616, 527] on td "Wind Cheater / Rain Jacket" at bounding box center [752, 527] width 428 height 35
drag, startPoint x: 630, startPoint y: 527, endPoint x: 688, endPoint y: 526, distance: 58.5
click at [688, 526] on td "Wind Cheater / Rain Jacket" at bounding box center [752, 527] width 428 height 35
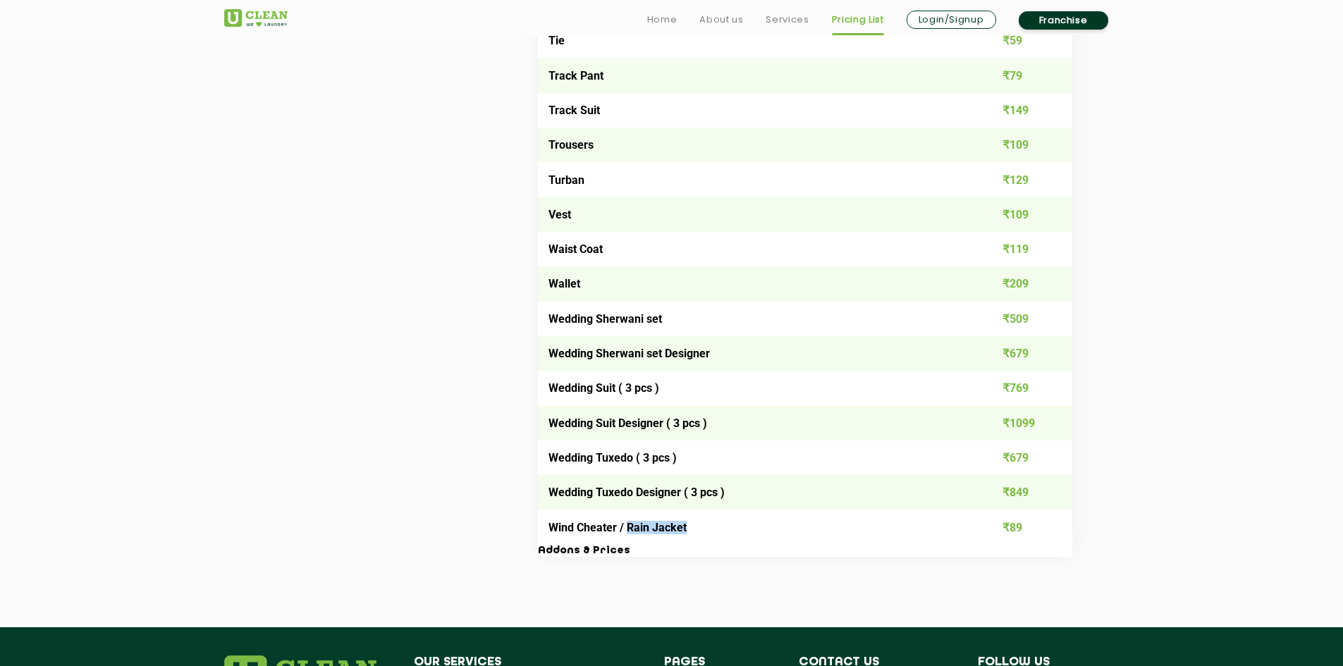
click at [699, 529] on td "Wind Cheater / Rain Jacket" at bounding box center [752, 527] width 428 height 35
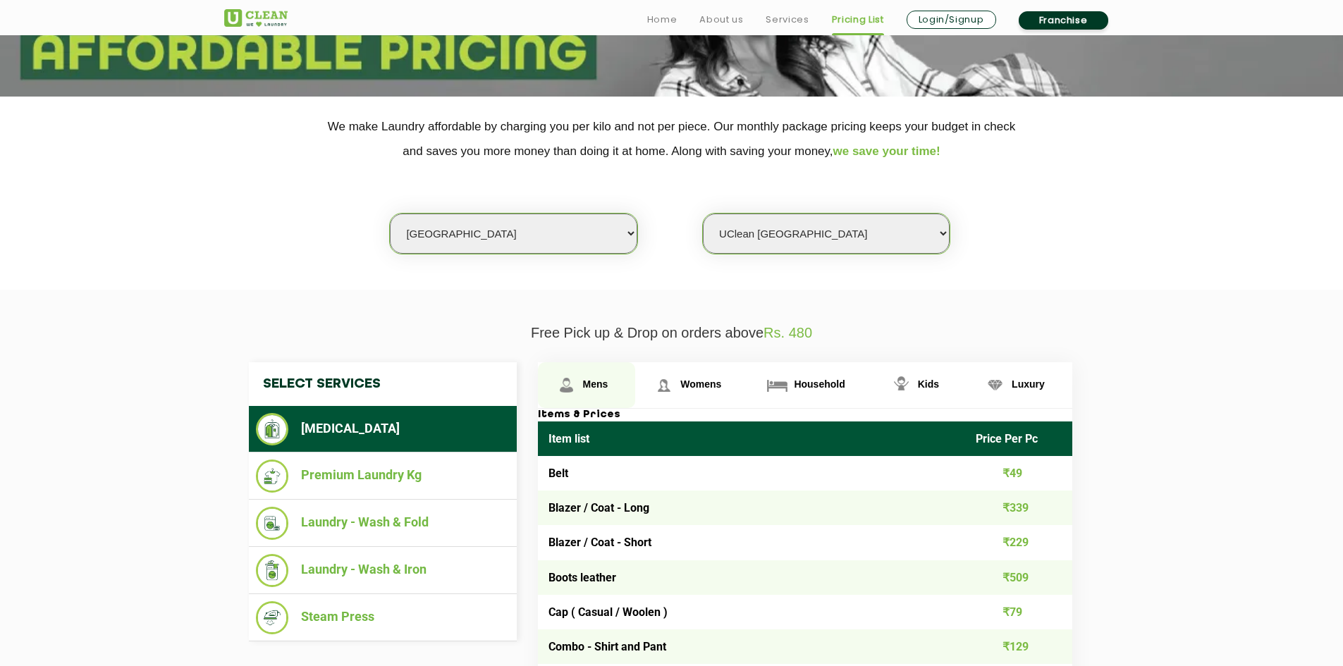
scroll to position [282, 0]
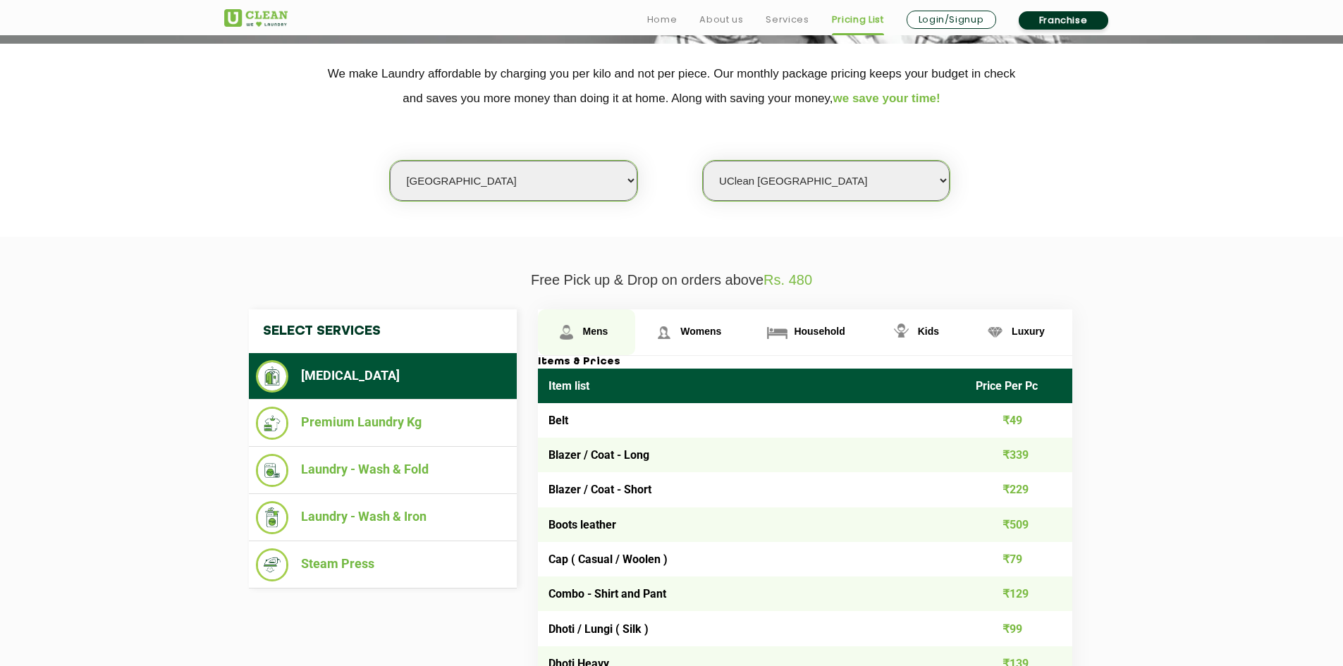
click at [596, 331] on span "Mens" at bounding box center [595, 331] width 25 height 11
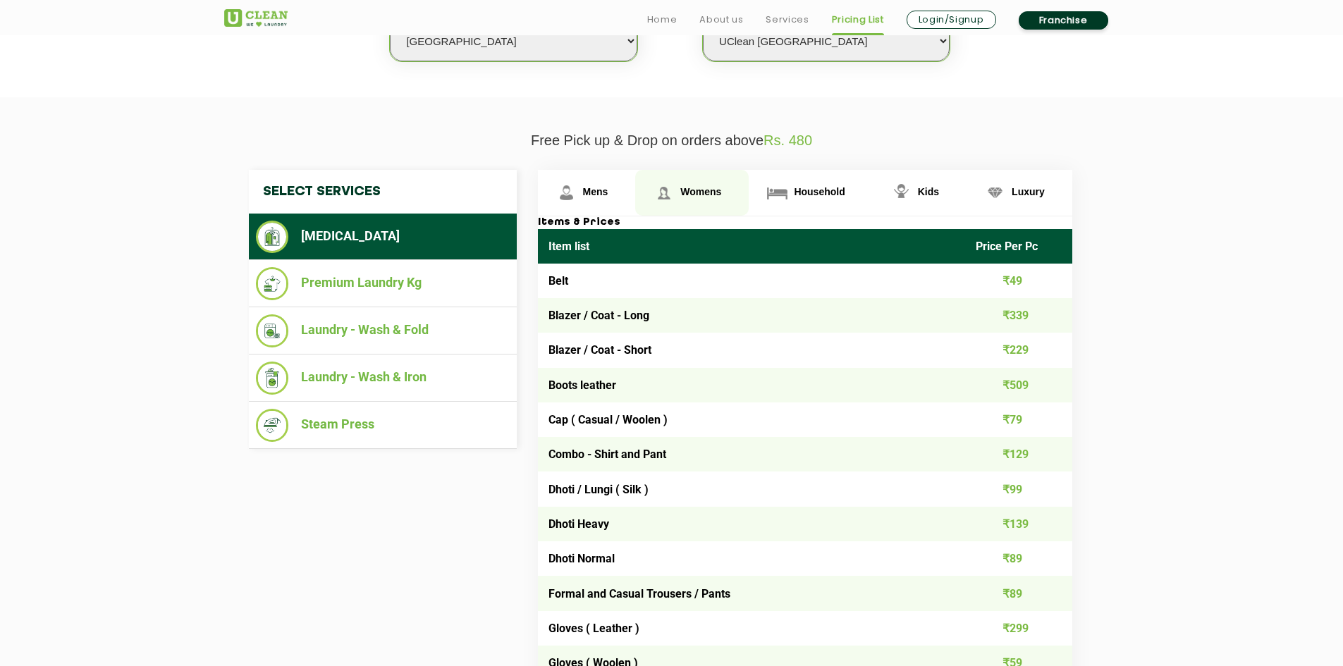
scroll to position [423, 0]
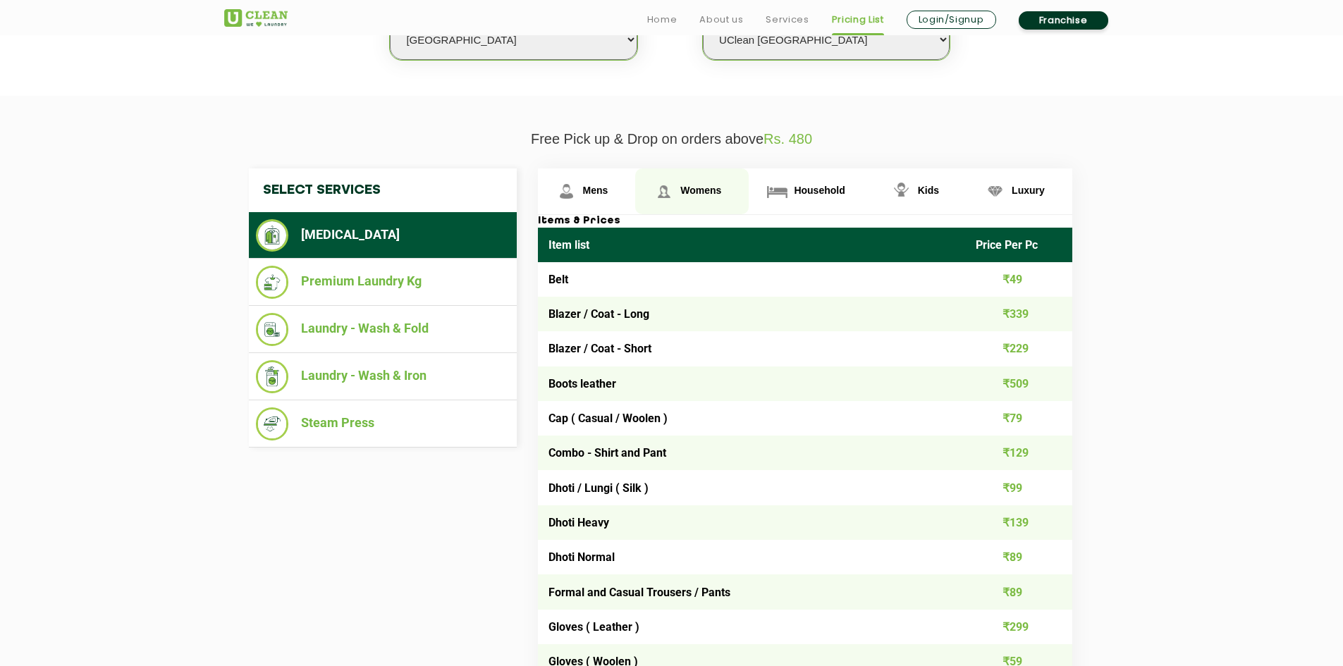
click at [706, 190] on span "Womens" at bounding box center [700, 190] width 41 height 11
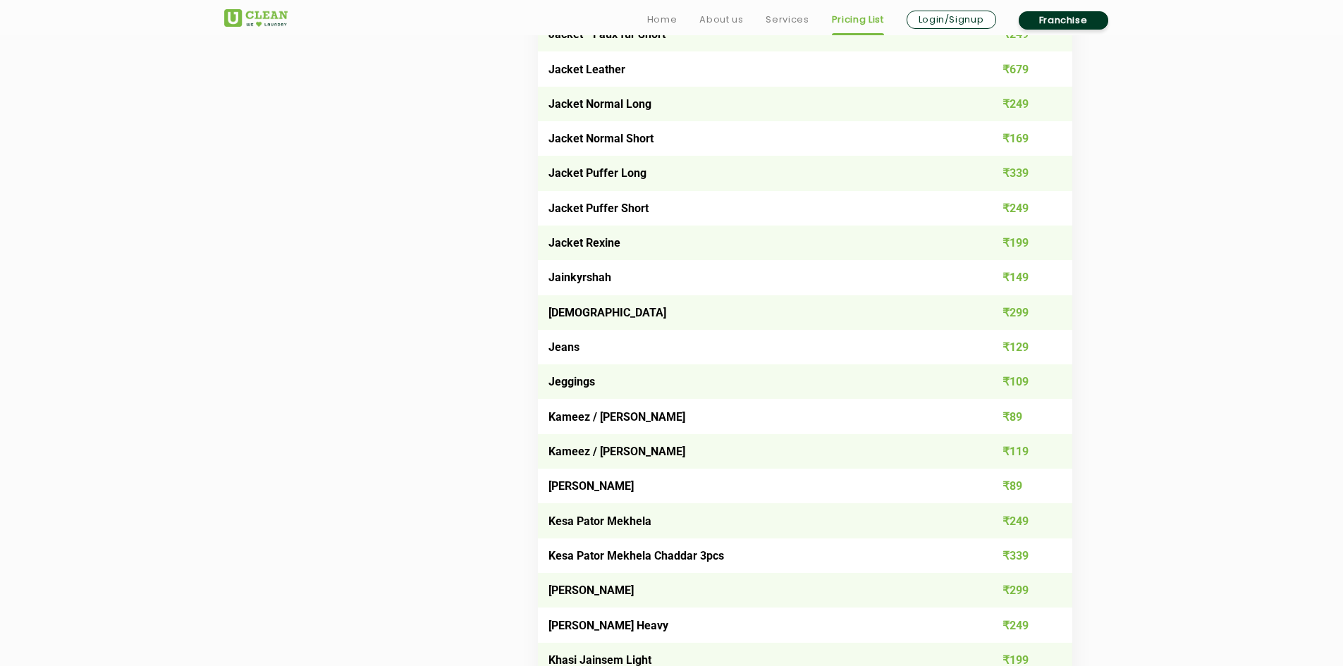
scroll to position [2186, 0]
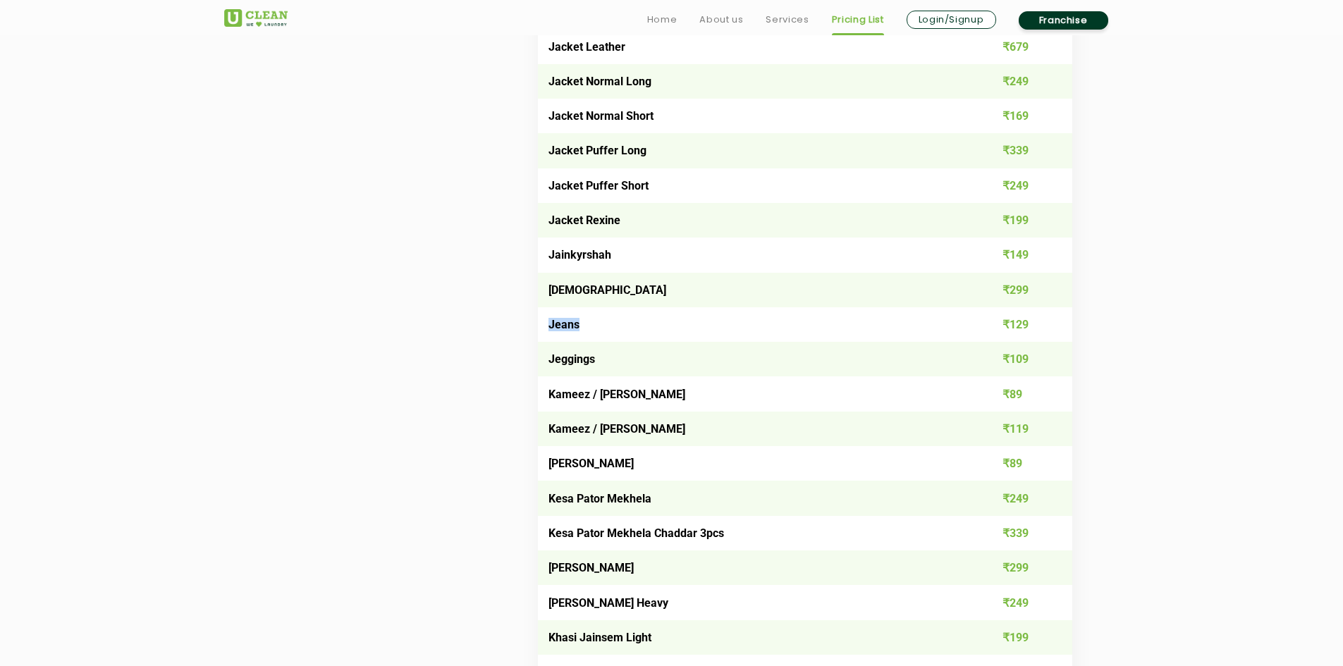
drag, startPoint x: 580, startPoint y: 324, endPoint x: 548, endPoint y: 325, distance: 31.1
click at [548, 325] on td "Jeans" at bounding box center [752, 324] width 428 height 35
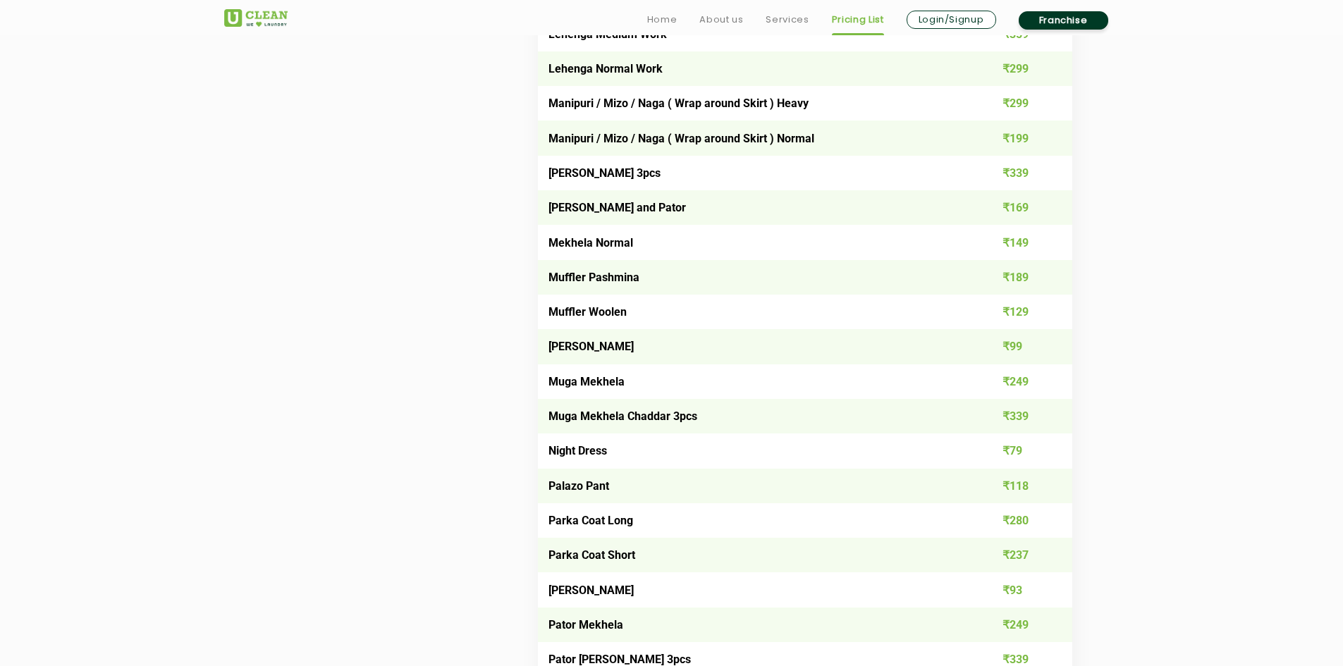
scroll to position [3173, 0]
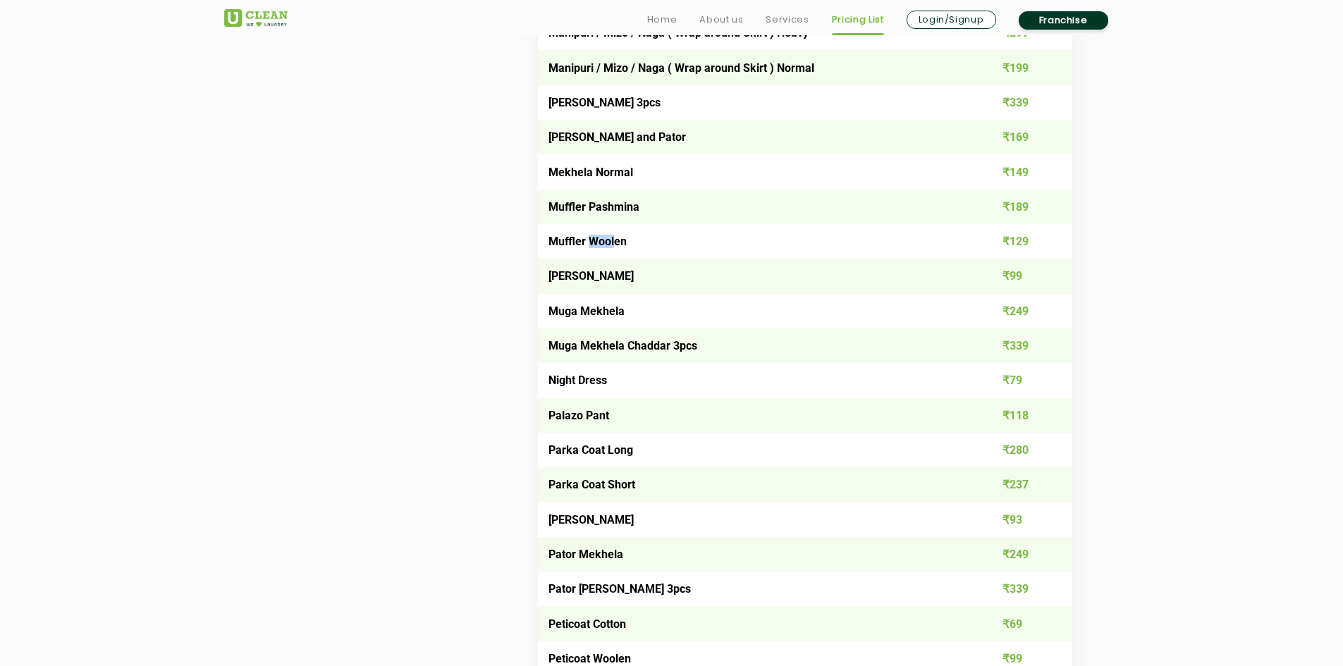
drag, startPoint x: 589, startPoint y: 238, endPoint x: 614, endPoint y: 240, distance: 24.8
click at [613, 240] on td "Muffler Woolen" at bounding box center [752, 241] width 428 height 35
drag, startPoint x: 590, startPoint y: 309, endPoint x: 608, endPoint y: 310, distance: 17.6
click at [607, 310] on td "Muga Mekhela" at bounding box center [752, 311] width 428 height 35
drag, startPoint x: 571, startPoint y: 345, endPoint x: 655, endPoint y: 341, distance: 84.0
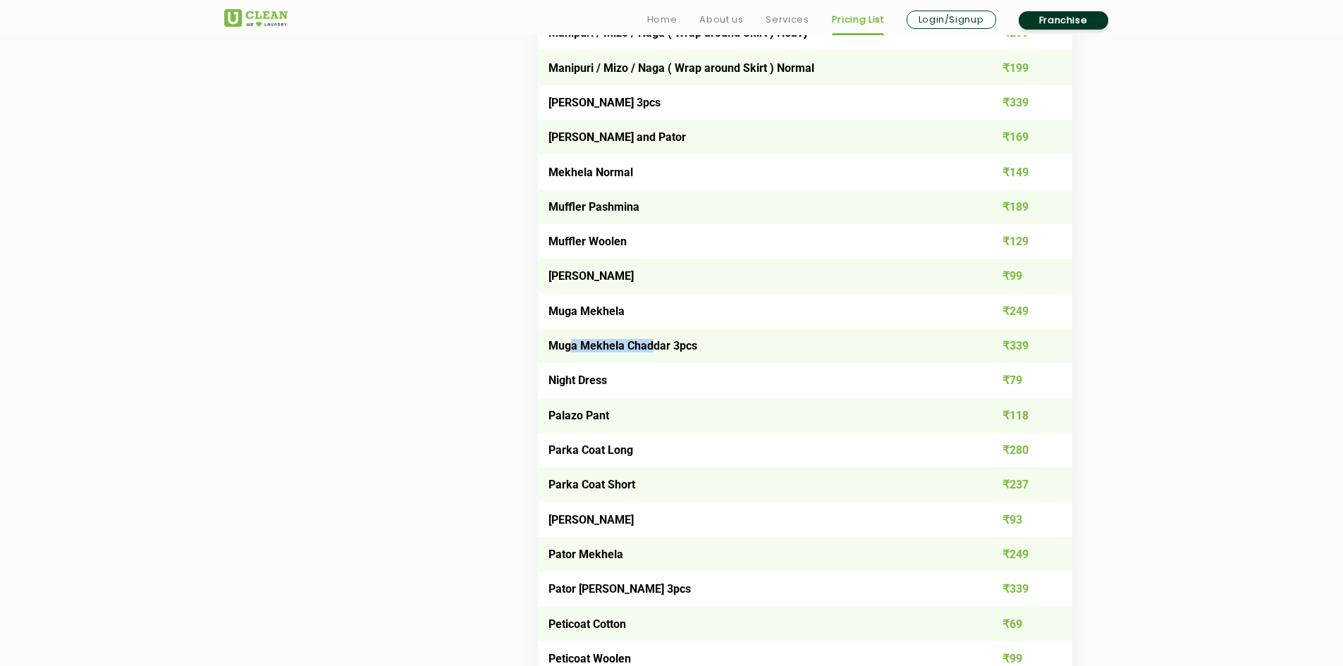
click at [652, 341] on td "Muga Mekhela Chaddar 3pcs" at bounding box center [752, 346] width 428 height 35
click at [687, 340] on td "Muga Mekhela Chaddar 3pcs" at bounding box center [752, 346] width 428 height 35
drag, startPoint x: 570, startPoint y: 379, endPoint x: 603, endPoint y: 379, distance: 33.1
click at [603, 379] on td "Night Dress" at bounding box center [752, 380] width 428 height 35
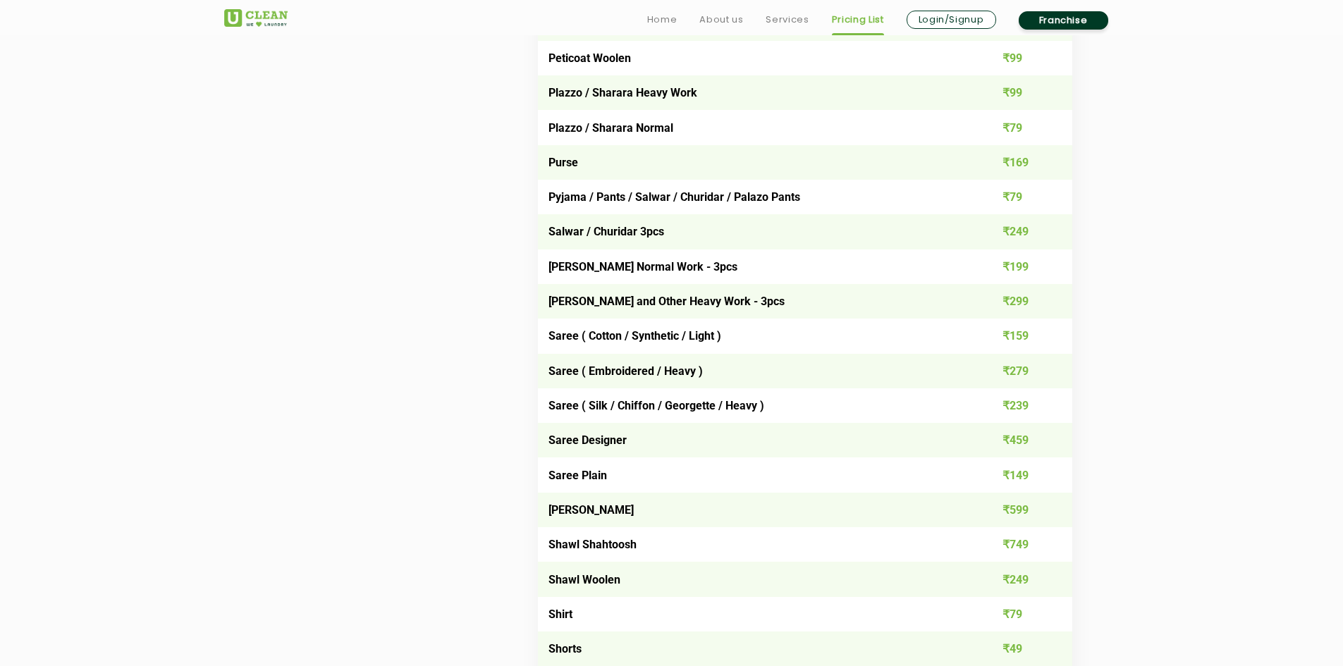
scroll to position [3807, 0]
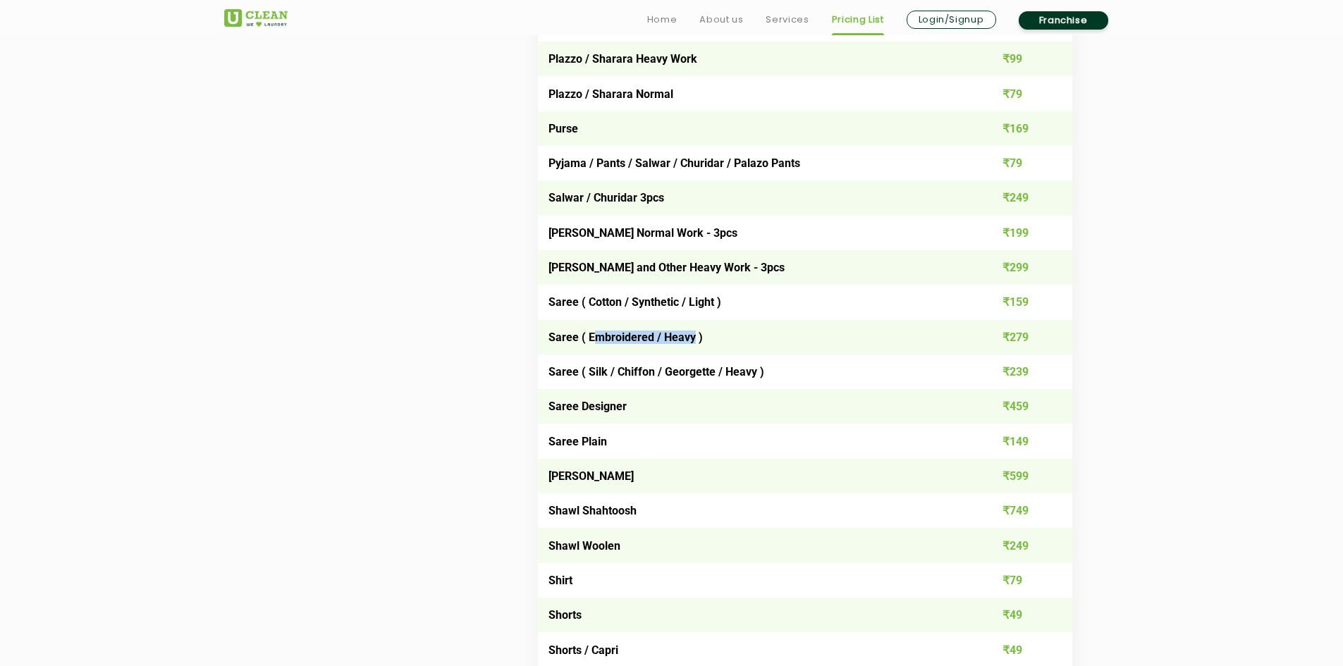
drag, startPoint x: 593, startPoint y: 337, endPoint x: 694, endPoint y: 330, distance: 101.1
click at [694, 330] on td "Saree ( Embroidered / Heavy )" at bounding box center [752, 337] width 428 height 35
drag, startPoint x: 575, startPoint y: 302, endPoint x: 694, endPoint y: 307, distance: 119.3
click at [694, 307] on td "Saree ( Cotton / Synthetic / Light )" at bounding box center [752, 302] width 428 height 35
click at [738, 308] on td "Saree ( Cotton / Synthetic / Light )" at bounding box center [752, 302] width 428 height 35
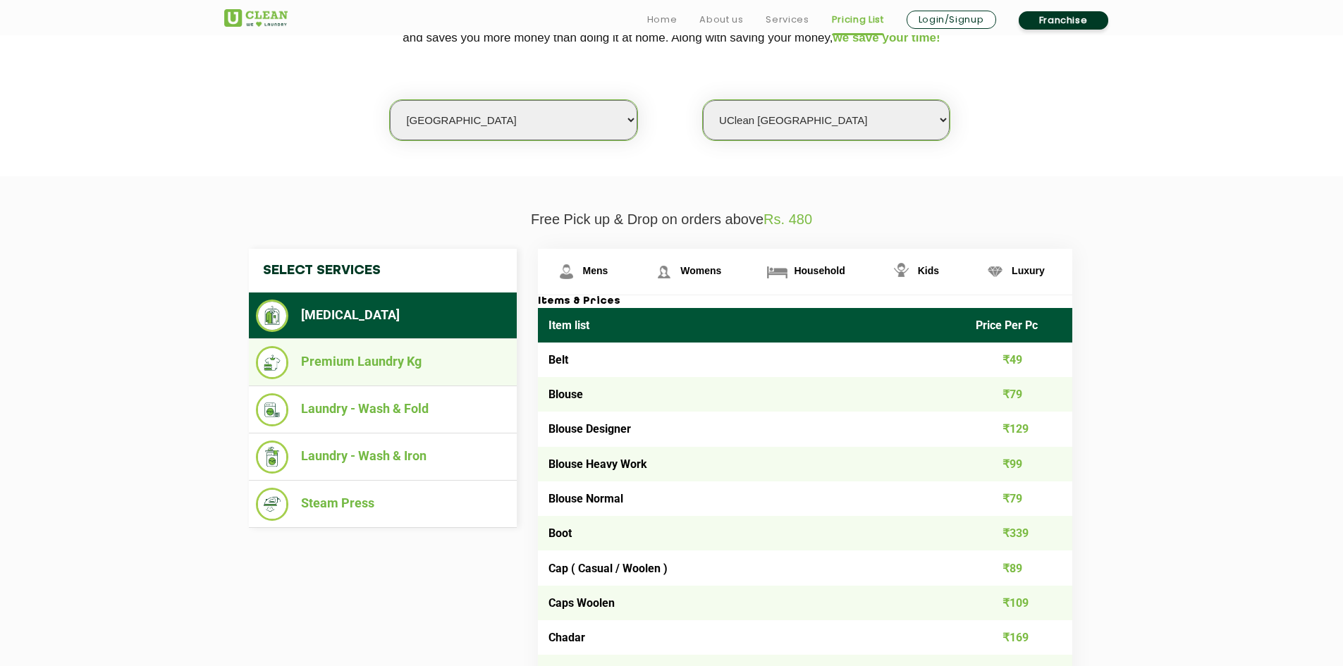
scroll to position [564, 0]
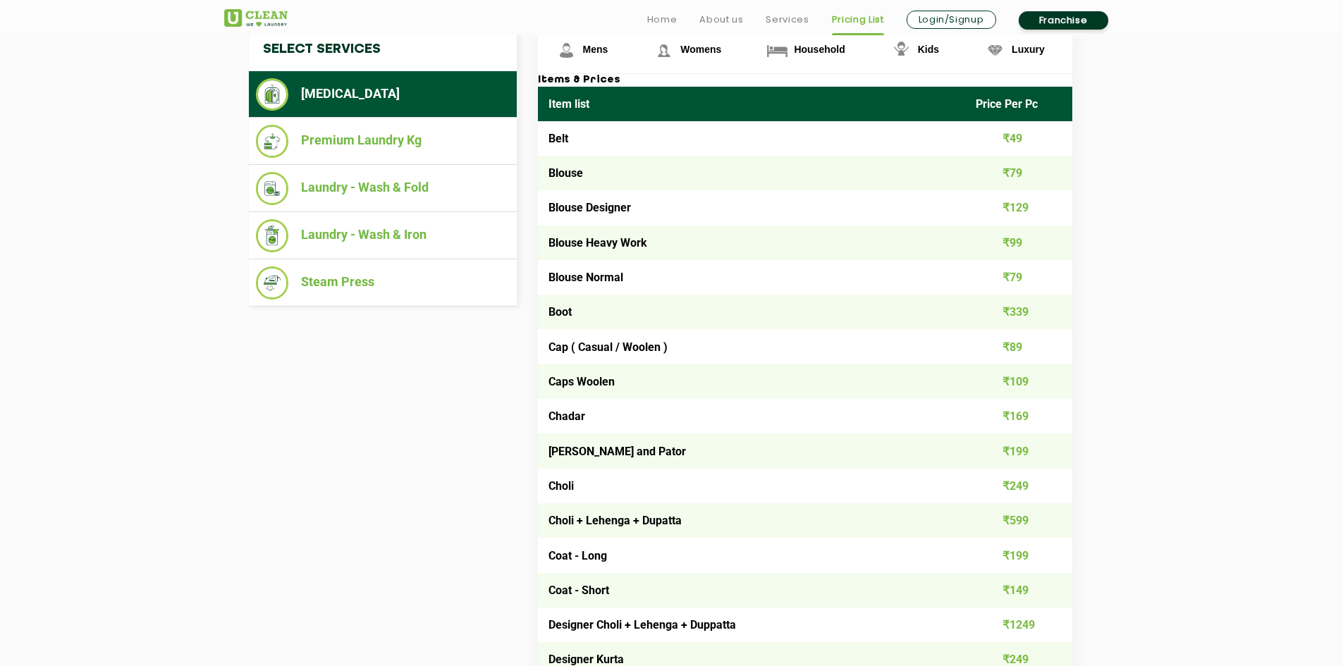
click at [276, 13] on img at bounding box center [255, 18] width 63 height 18
